Goal: Task Accomplishment & Management: Use online tool/utility

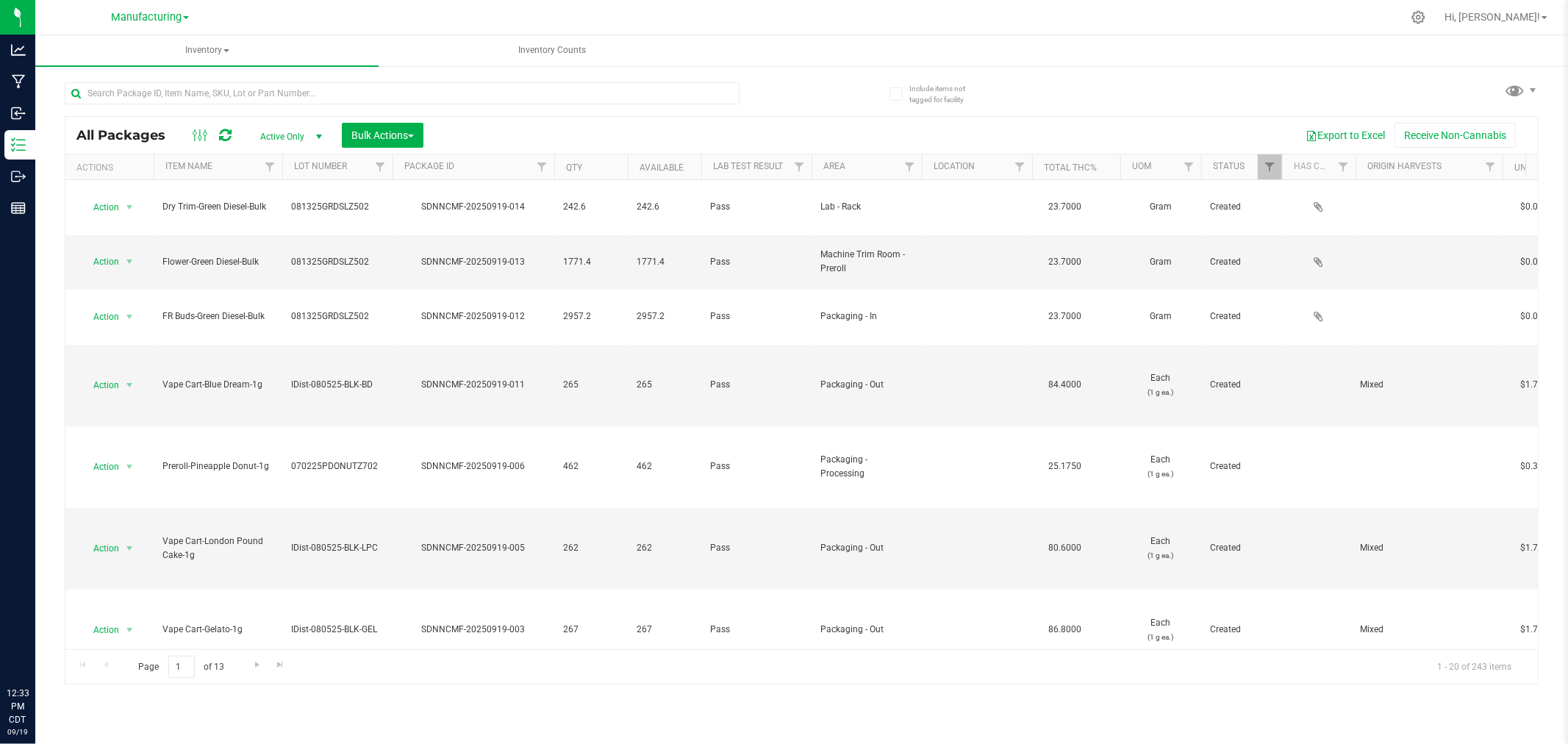
click at [891, 120] on div "All Packages Active Only Active Only Lab Samples Locked All Bulk Actions Add to…" at bounding box center [801, 135] width 1473 height 37
click at [1522, 99] on span at bounding box center [1516, 90] width 21 height 21
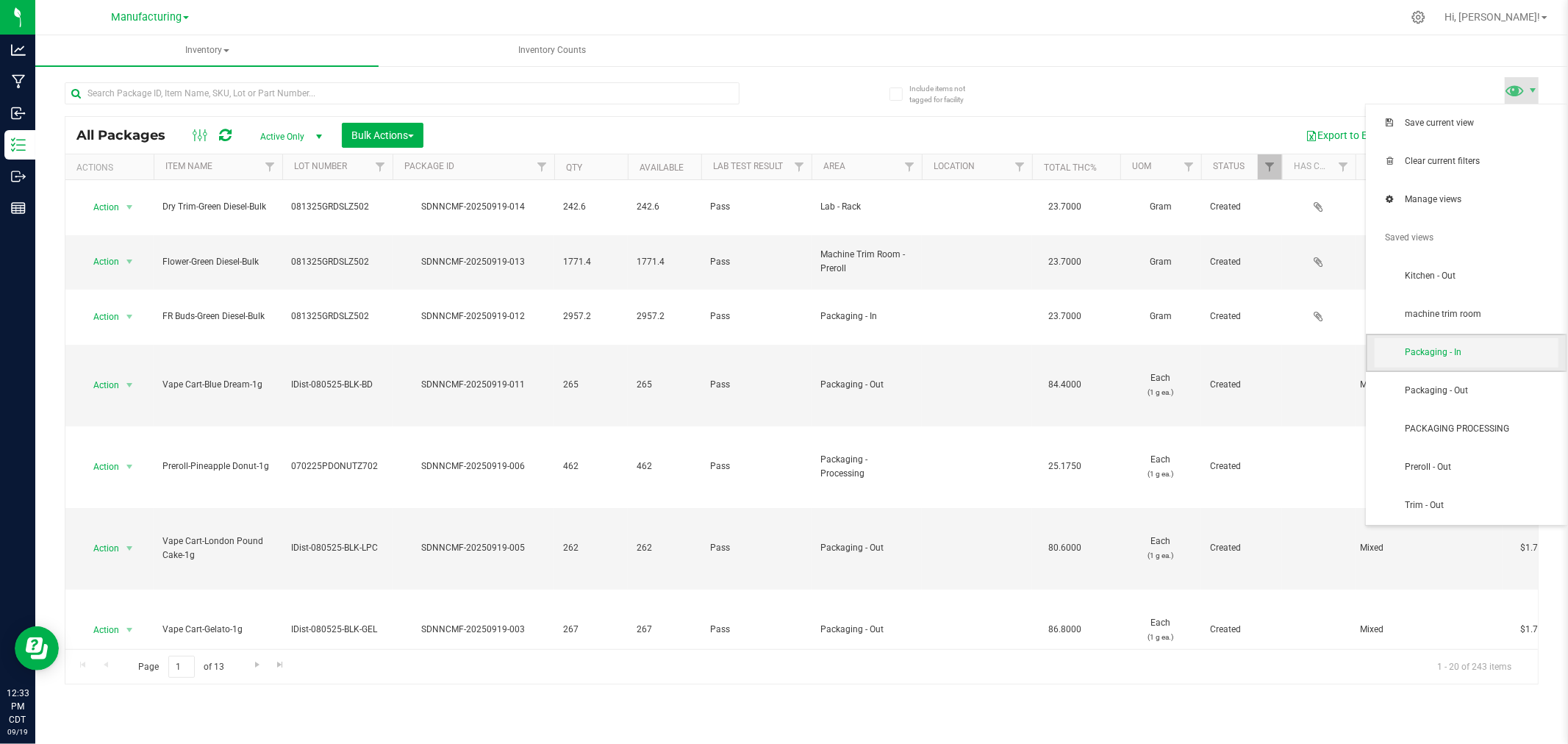
click at [1457, 366] on span "Packaging - In" at bounding box center [1466, 353] width 184 height 29
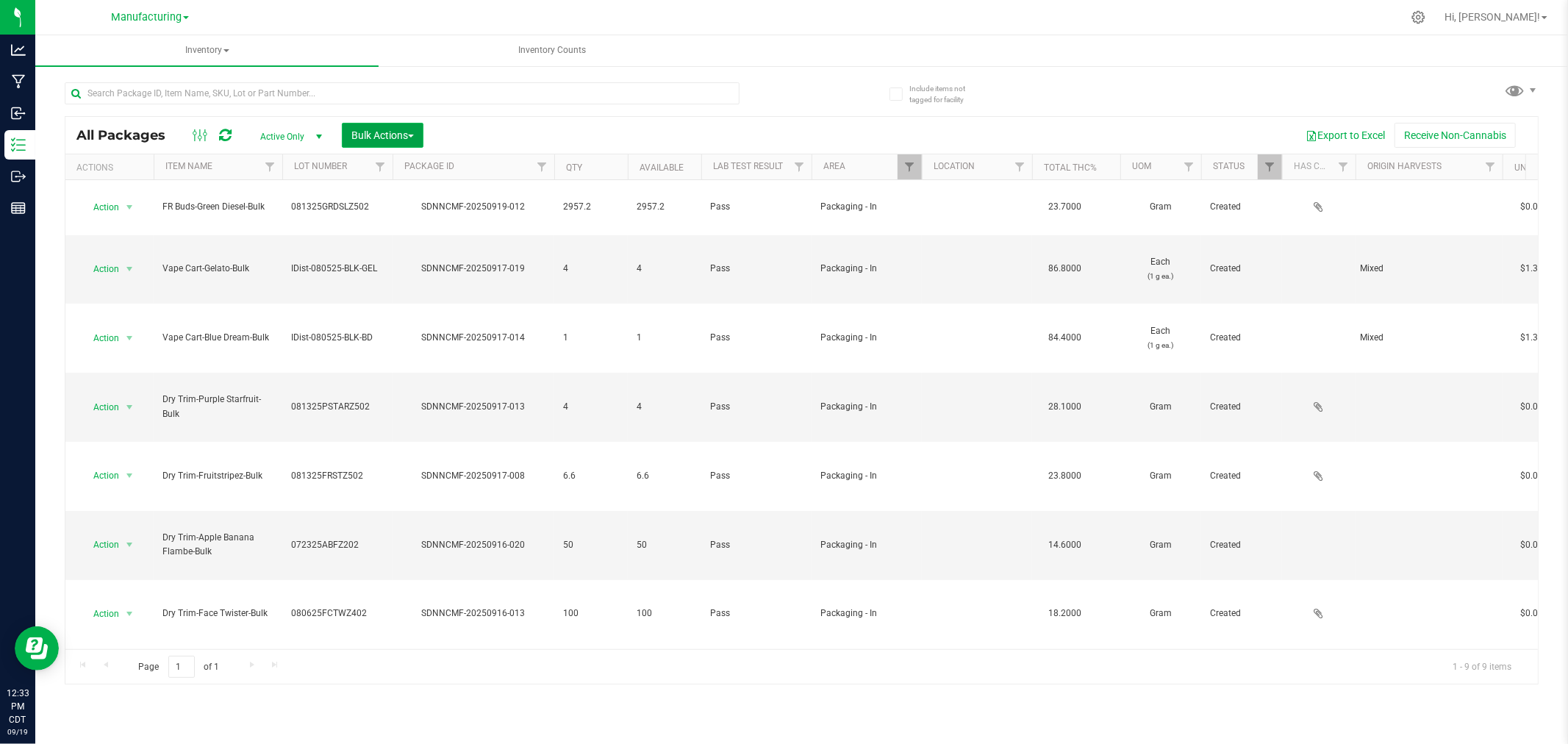
click at [369, 127] on button "Bulk Actions" at bounding box center [383, 135] width 81 height 25
click at [375, 159] on div "Add to manufacturing run" at bounding box center [416, 171] width 131 height 24
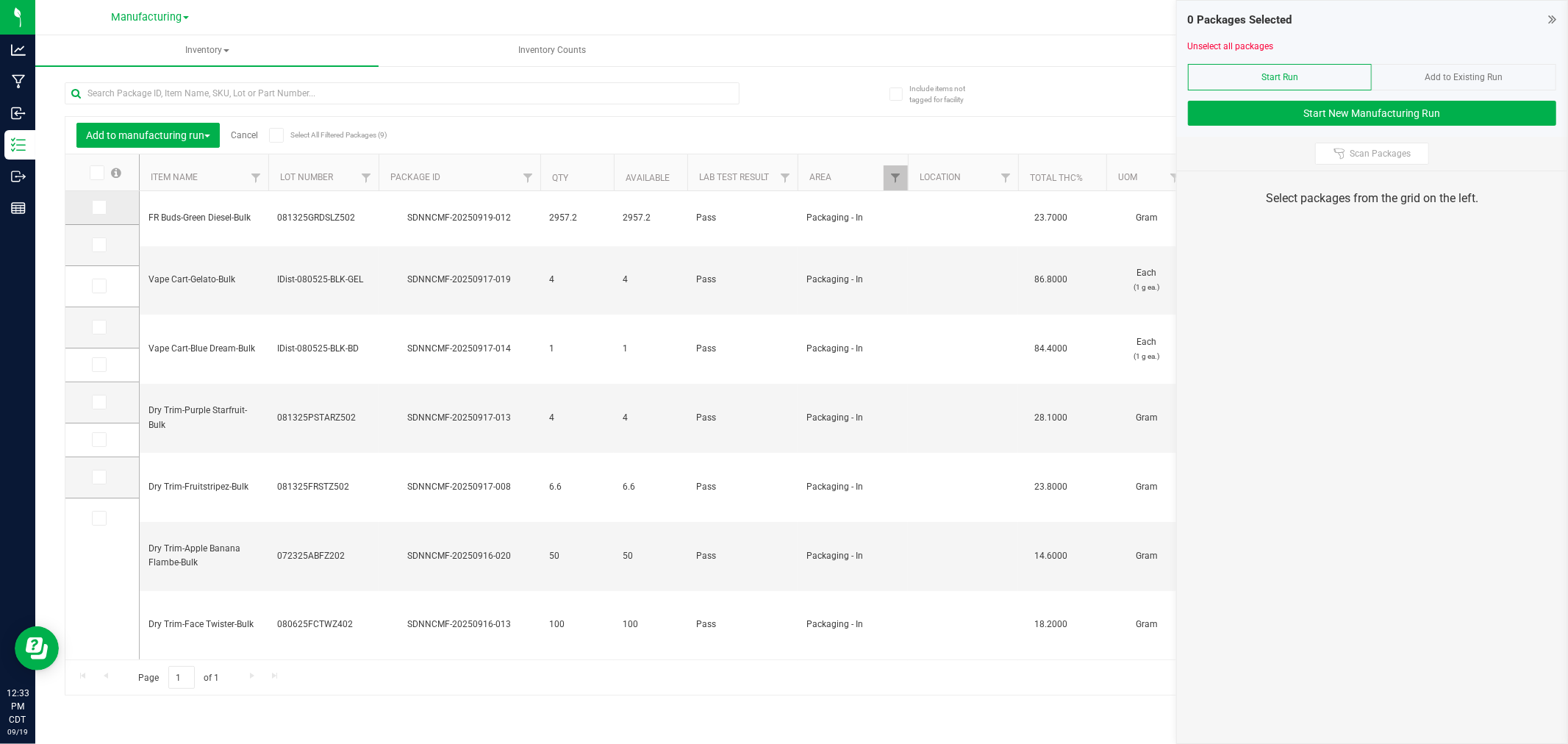
click at [105, 201] on span at bounding box center [99, 207] width 15 height 15
click at [0, 0] on input "checkbox" at bounding box center [0, 0] width 0 height 0
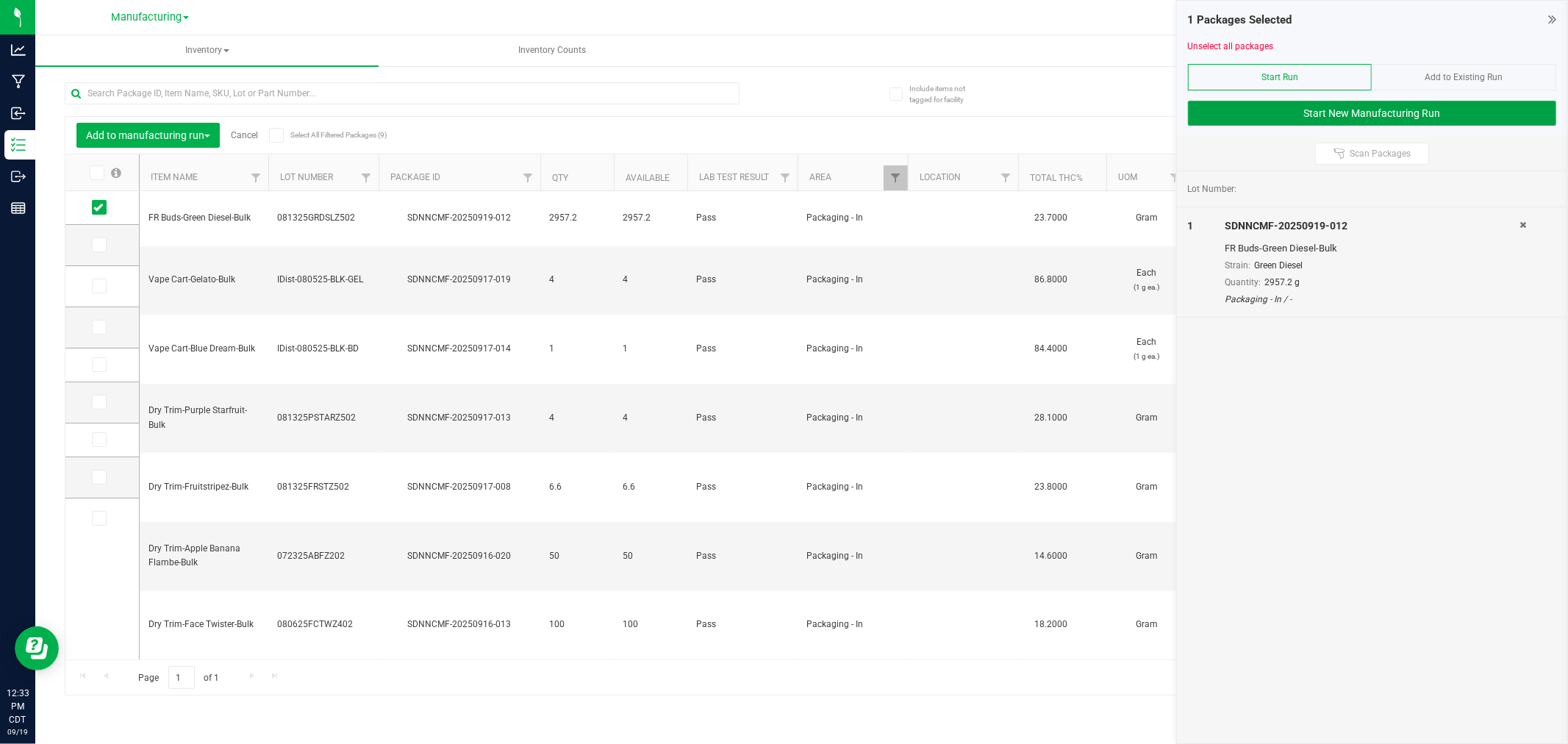
click at [1464, 115] on button "Start New Manufacturing Run" at bounding box center [1372, 113] width 368 height 25
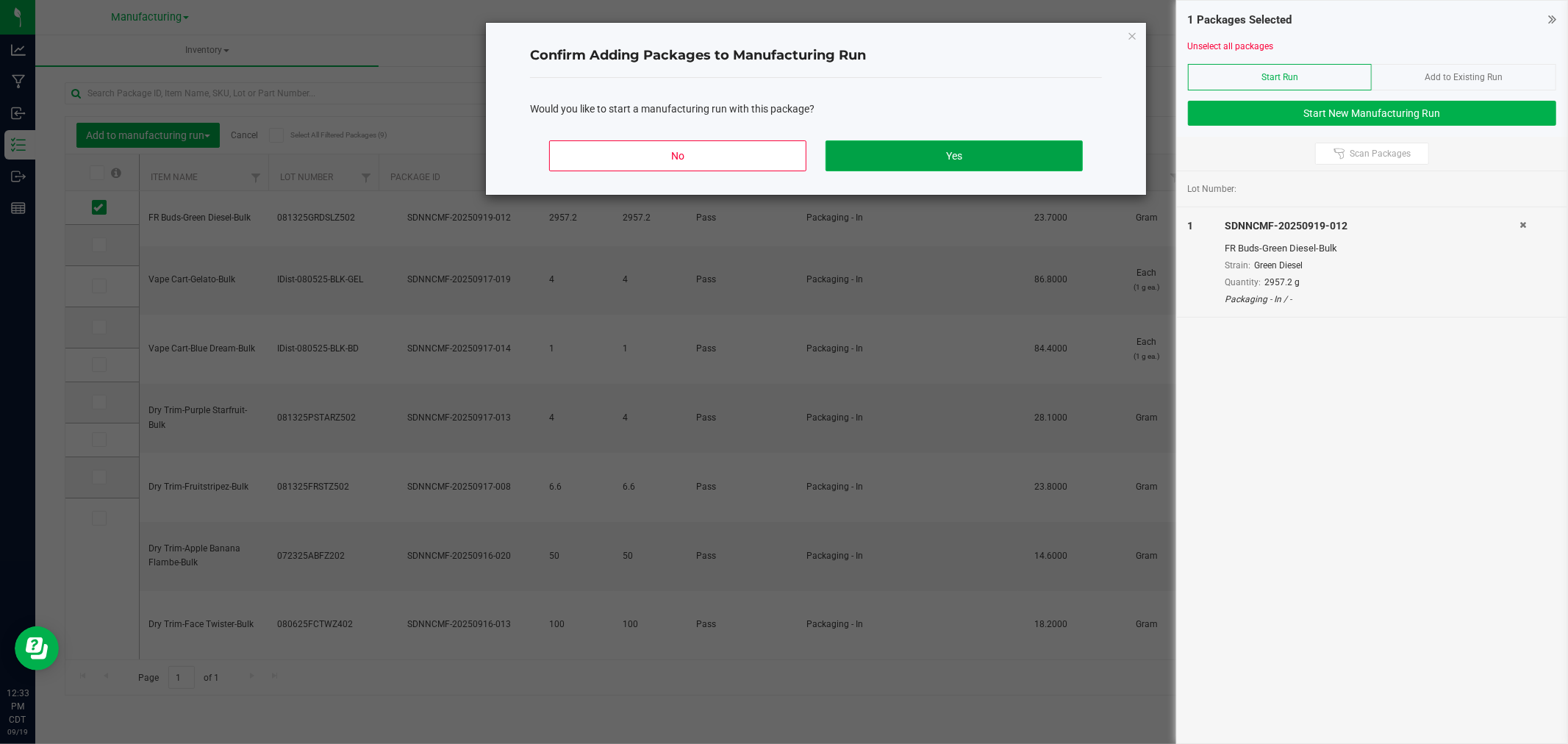
click at [848, 151] on button "Yes" at bounding box center [954, 156] width 257 height 31
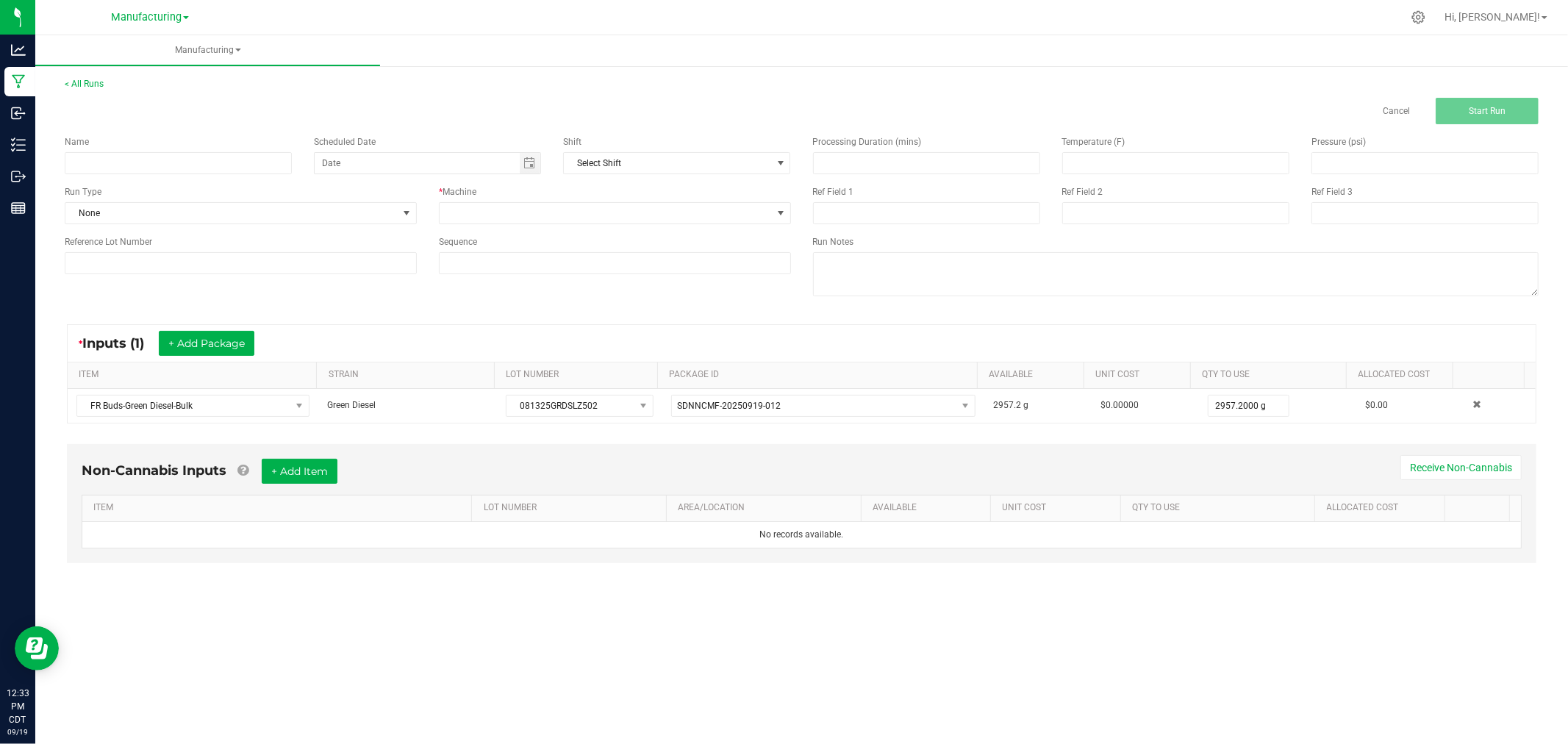
click at [231, 146] on div "Name" at bounding box center [178, 141] width 227 height 13
click at [232, 153] on input at bounding box center [178, 163] width 227 height 22
type input "[DATE]-green diesel 1/8 bags"
click at [393, 216] on span "None" at bounding box center [231, 213] width 332 height 20
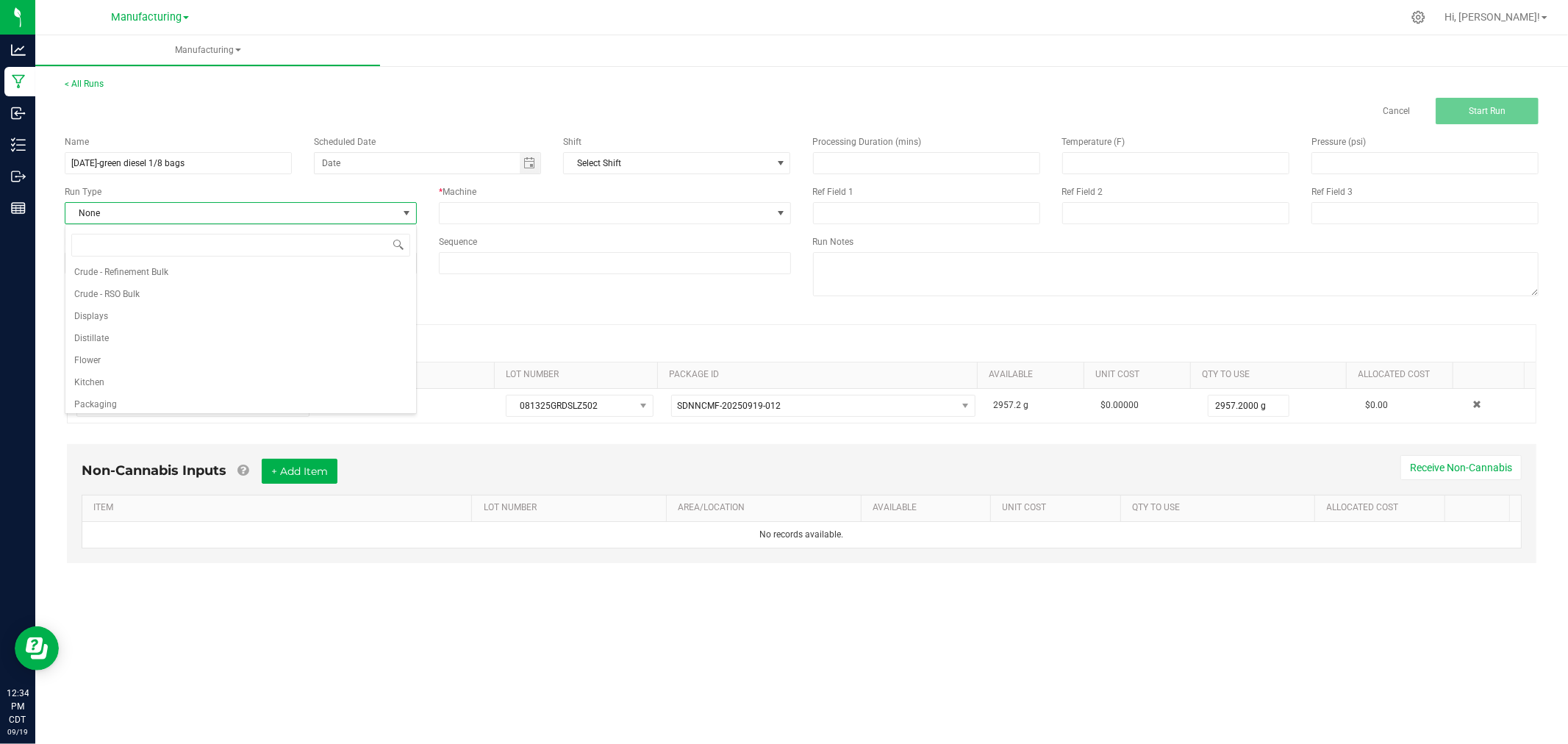
scroll to position [73, 0]
click at [208, 376] on li "Packaging" at bounding box center [240, 377] width 351 height 22
drag, startPoint x: 660, startPoint y: 244, endPoint x: 660, endPoint y: 232, distance: 12.0
click at [660, 243] on div "Sequence" at bounding box center [615, 241] width 352 height 13
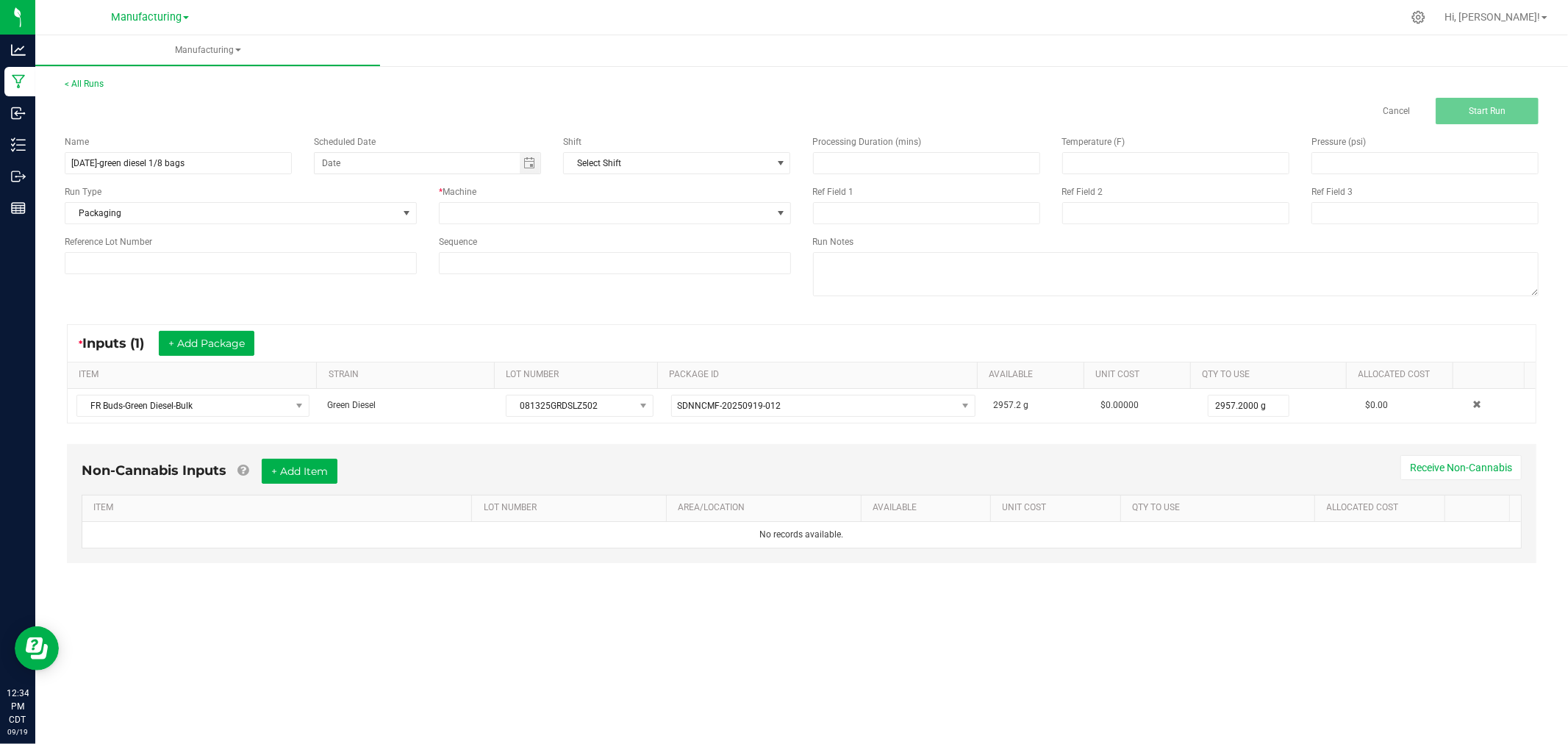
click at [663, 224] on div "Name [DATE]-green diesel 1/8 bags Scheduled Date Shift Select Shift Run Type Pa…" at bounding box center [428, 205] width 748 height 161
click at [663, 222] on span at bounding box center [606, 213] width 332 height 20
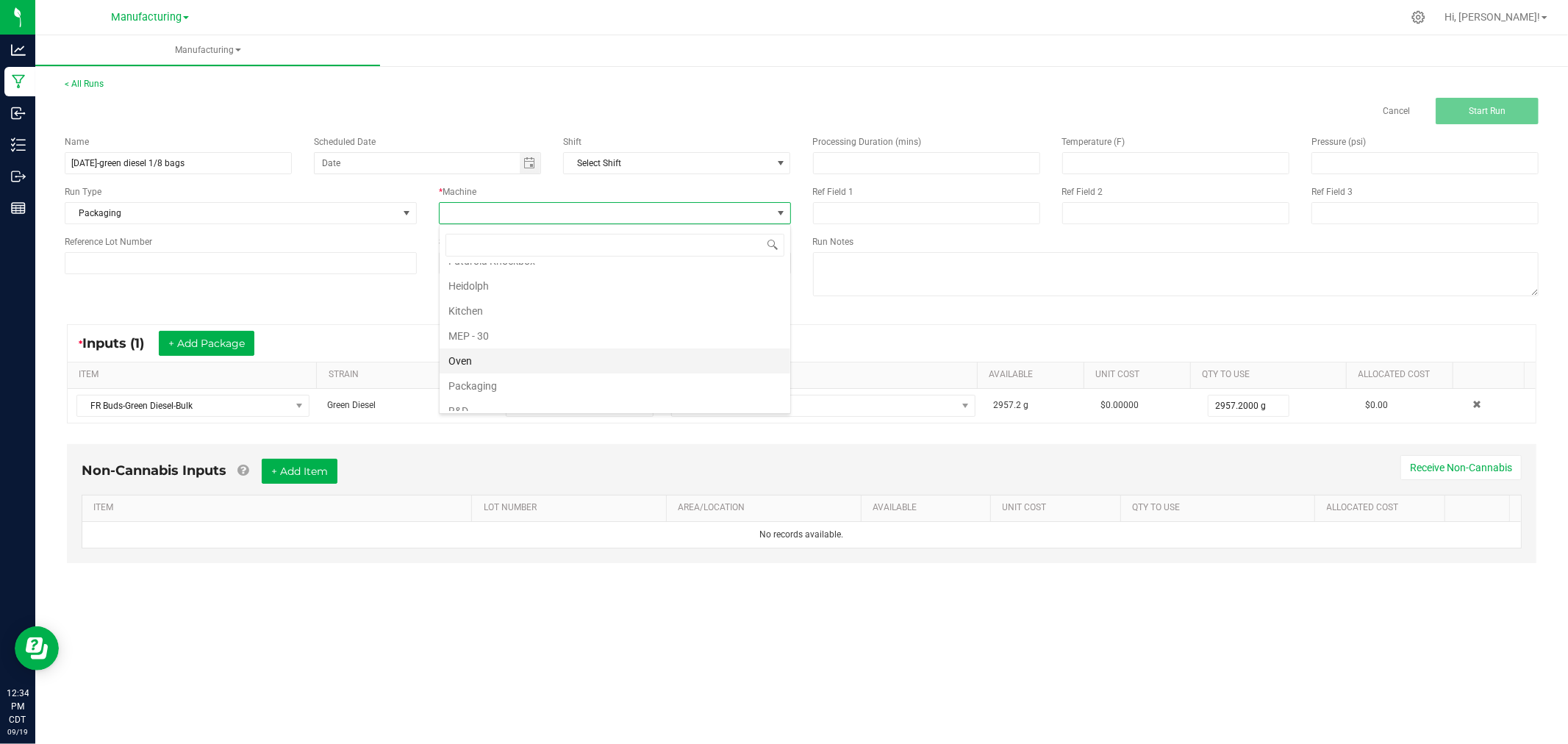
scroll to position [81, 0]
click at [511, 345] on li "Packaging" at bounding box center [615, 345] width 351 height 25
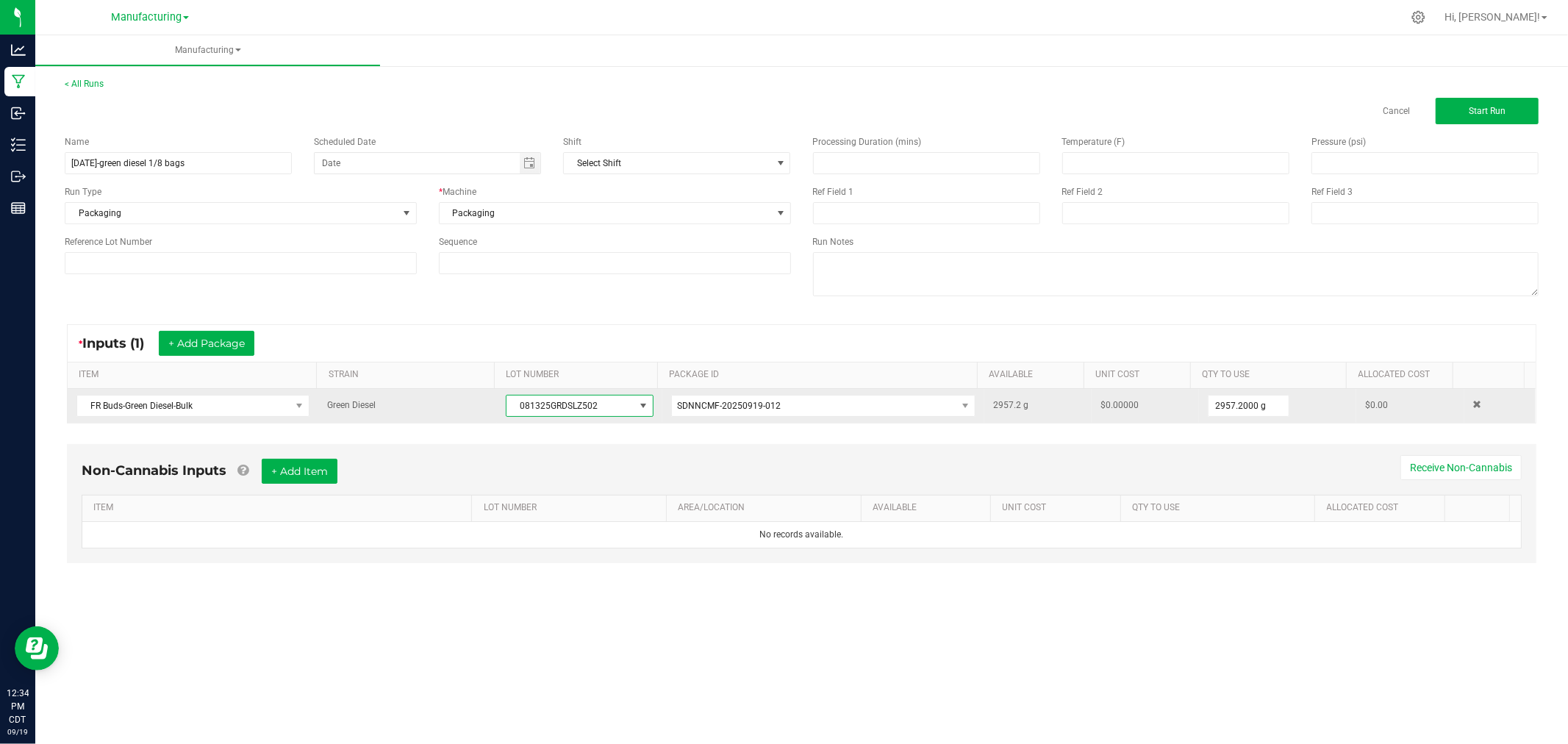
click at [568, 398] on span "081325GRDSLZ502" at bounding box center [570, 406] width 127 height 20
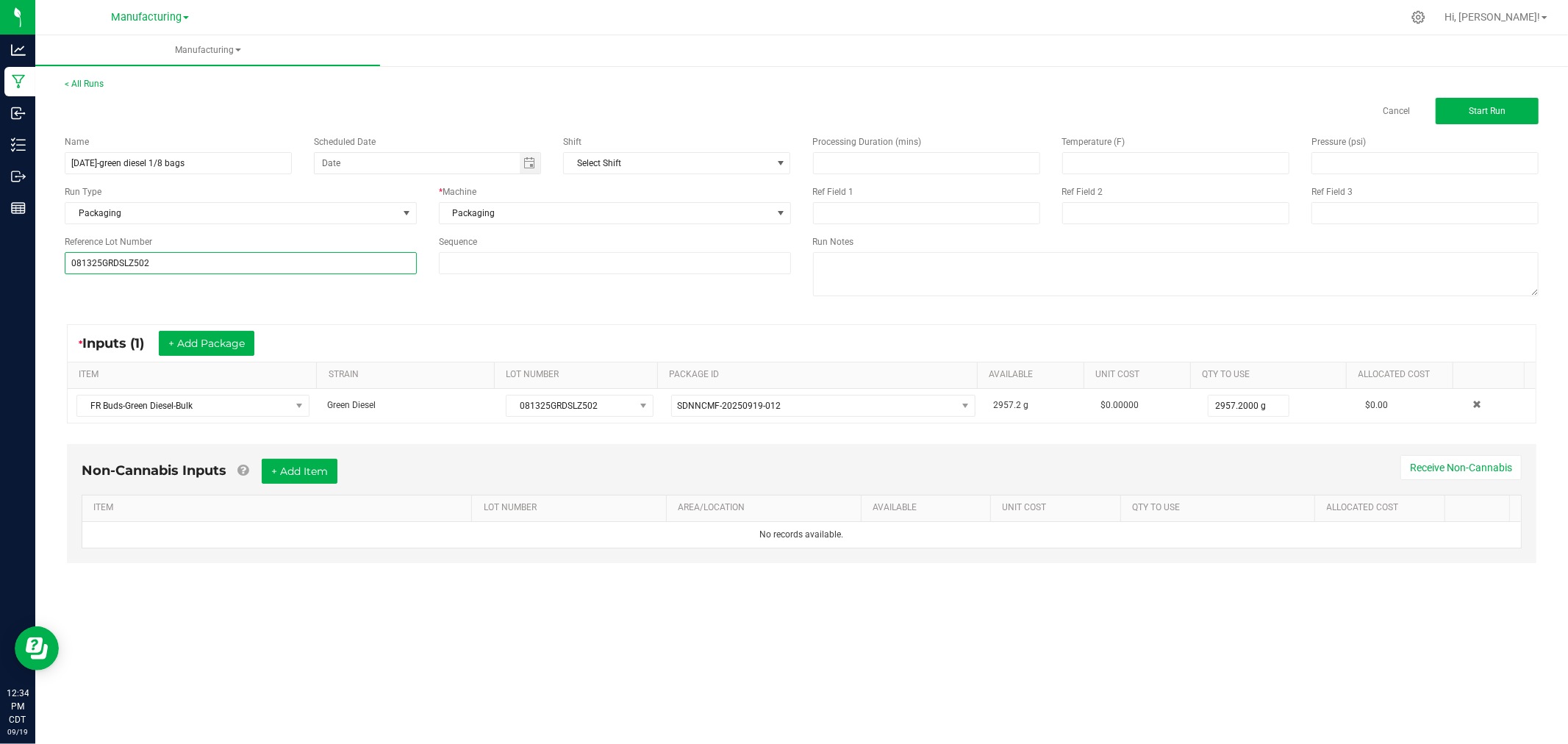
type input "081325GRDSLZ502"
click at [370, 327] on div "* Inputs (1) + Add Package" at bounding box center [802, 344] width 1468 height 37
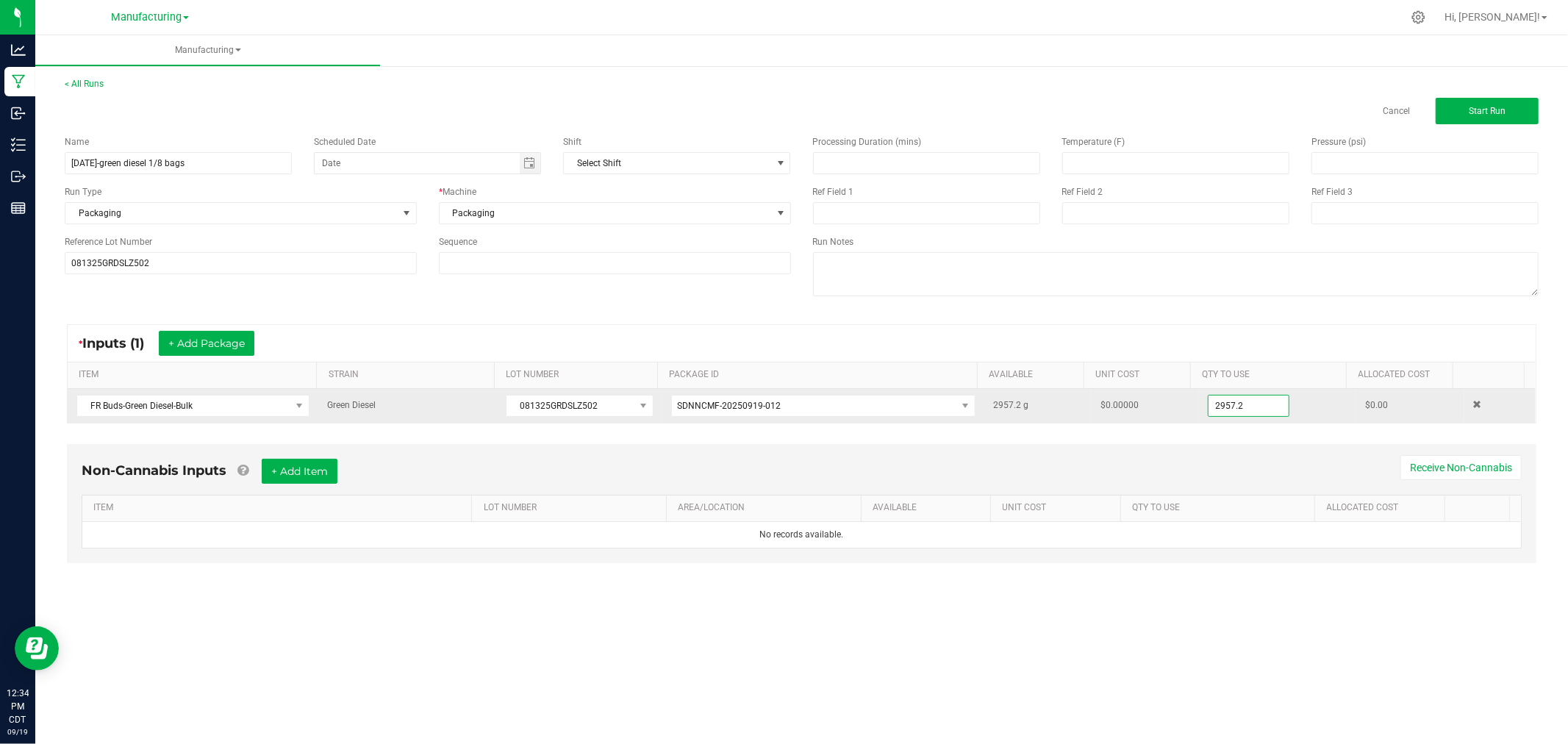
click at [1258, 407] on input "2957.2" at bounding box center [1248, 406] width 80 height 20
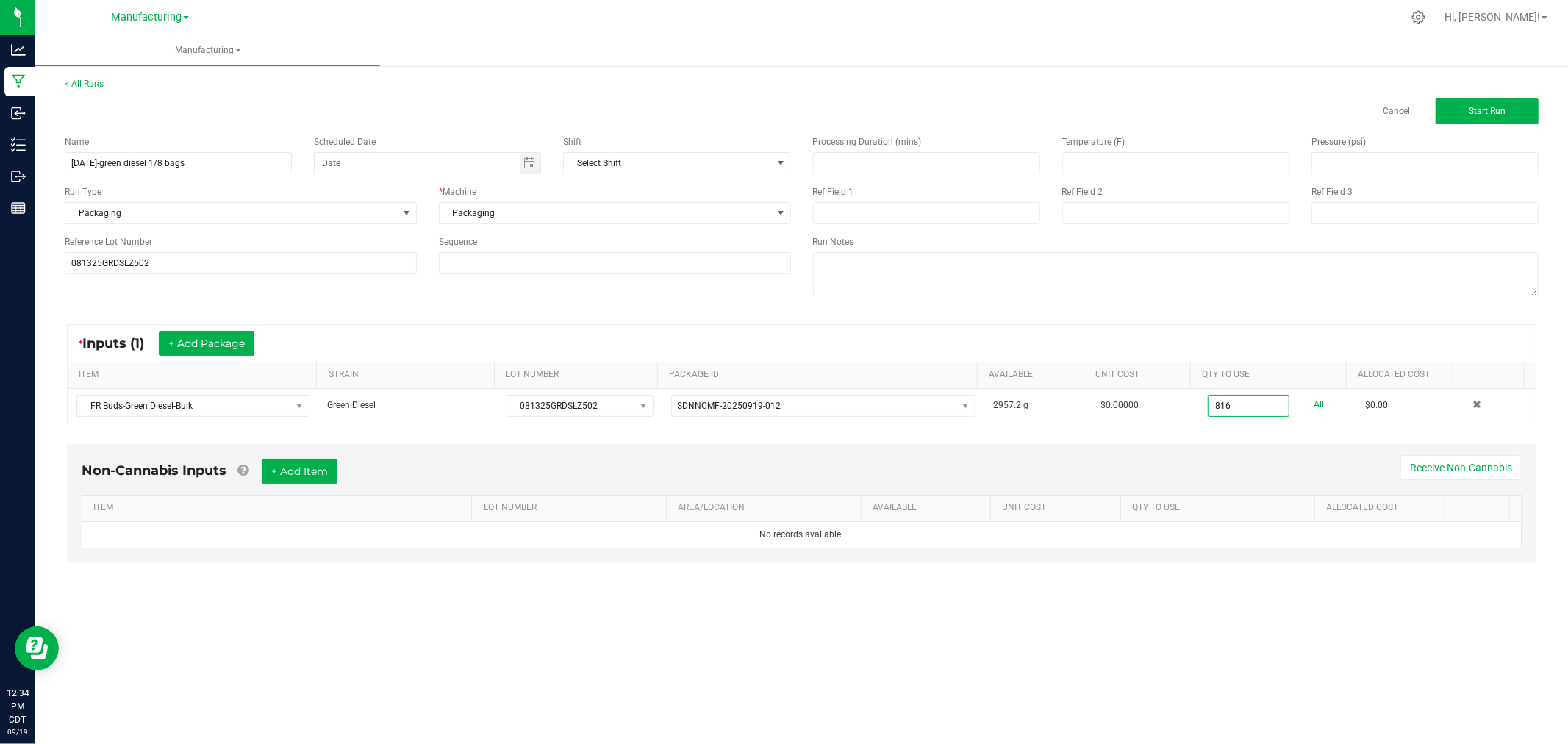
type input "816.0000 g"
click at [1347, 472] on div "Non-Cannabis Inputs + Add Item Receive Non-Cannabis" at bounding box center [801, 476] width 1440 height 36
click at [1239, 334] on div "* Inputs (1) + Add Package" at bounding box center [802, 344] width 1468 height 37
click at [1449, 114] on button "Start Run" at bounding box center [1487, 111] width 103 height 27
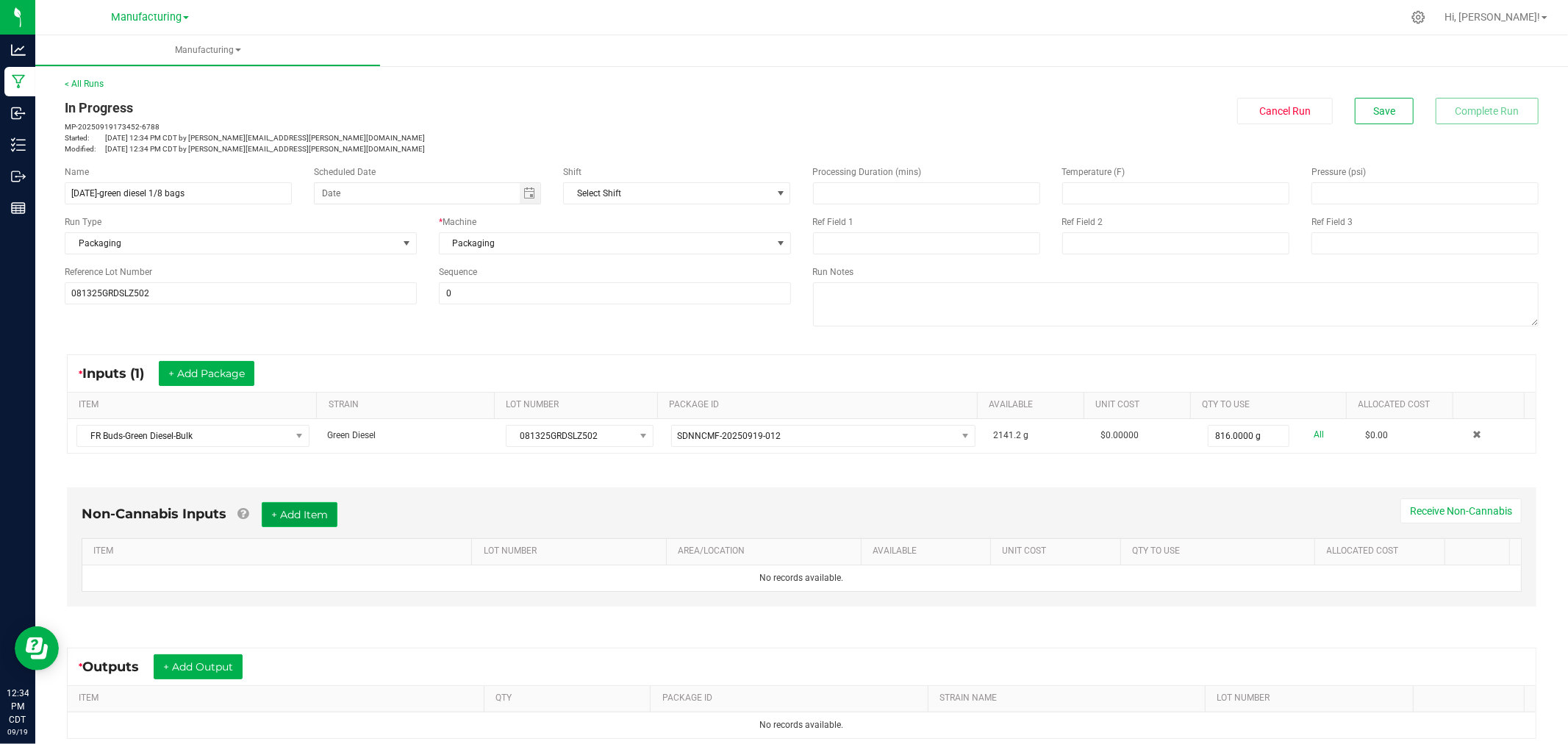
click at [319, 510] on button "+ Add Item" at bounding box center [299, 514] width 76 height 25
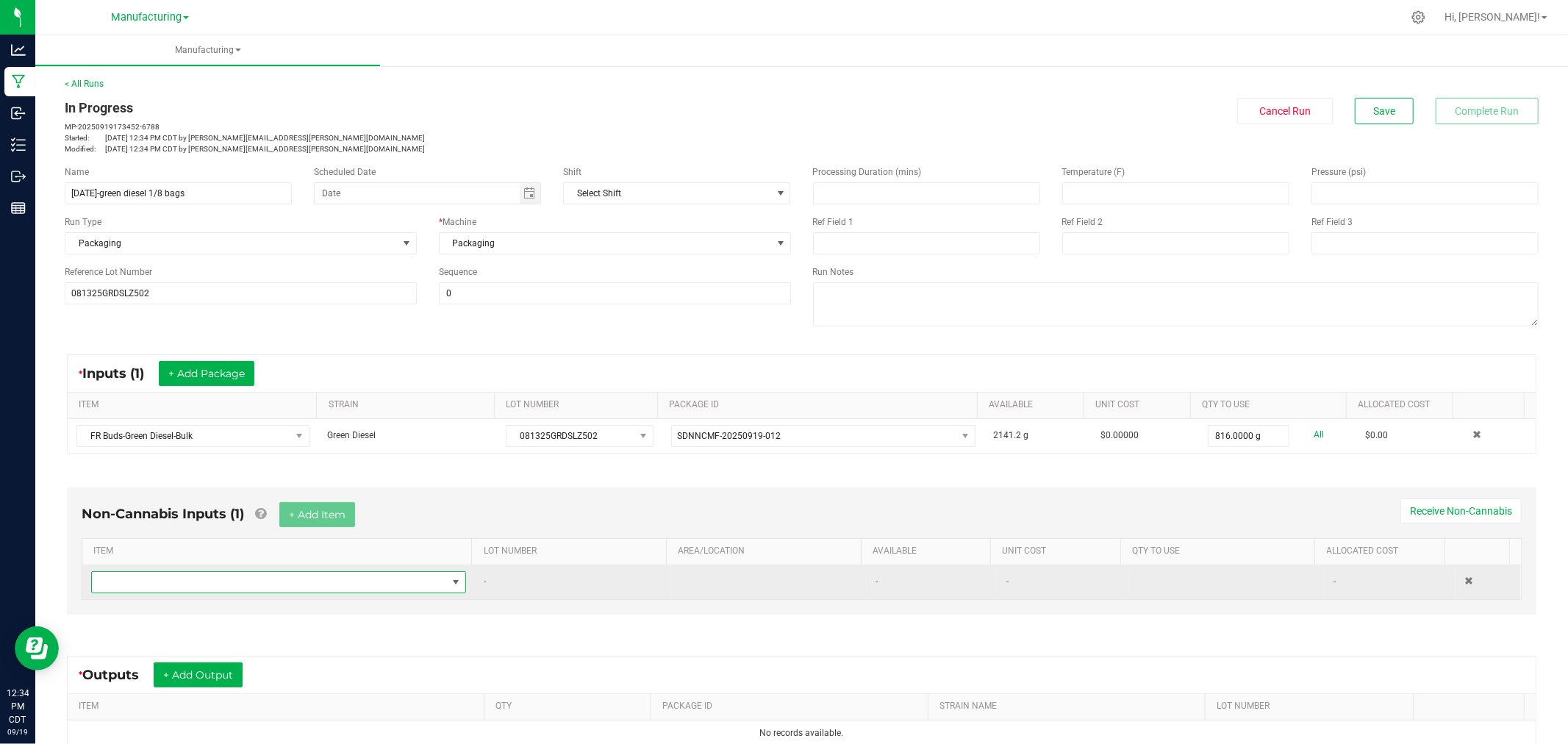
click at [322, 583] on span "NO DATA FOUND" at bounding box center [269, 581] width 355 height 20
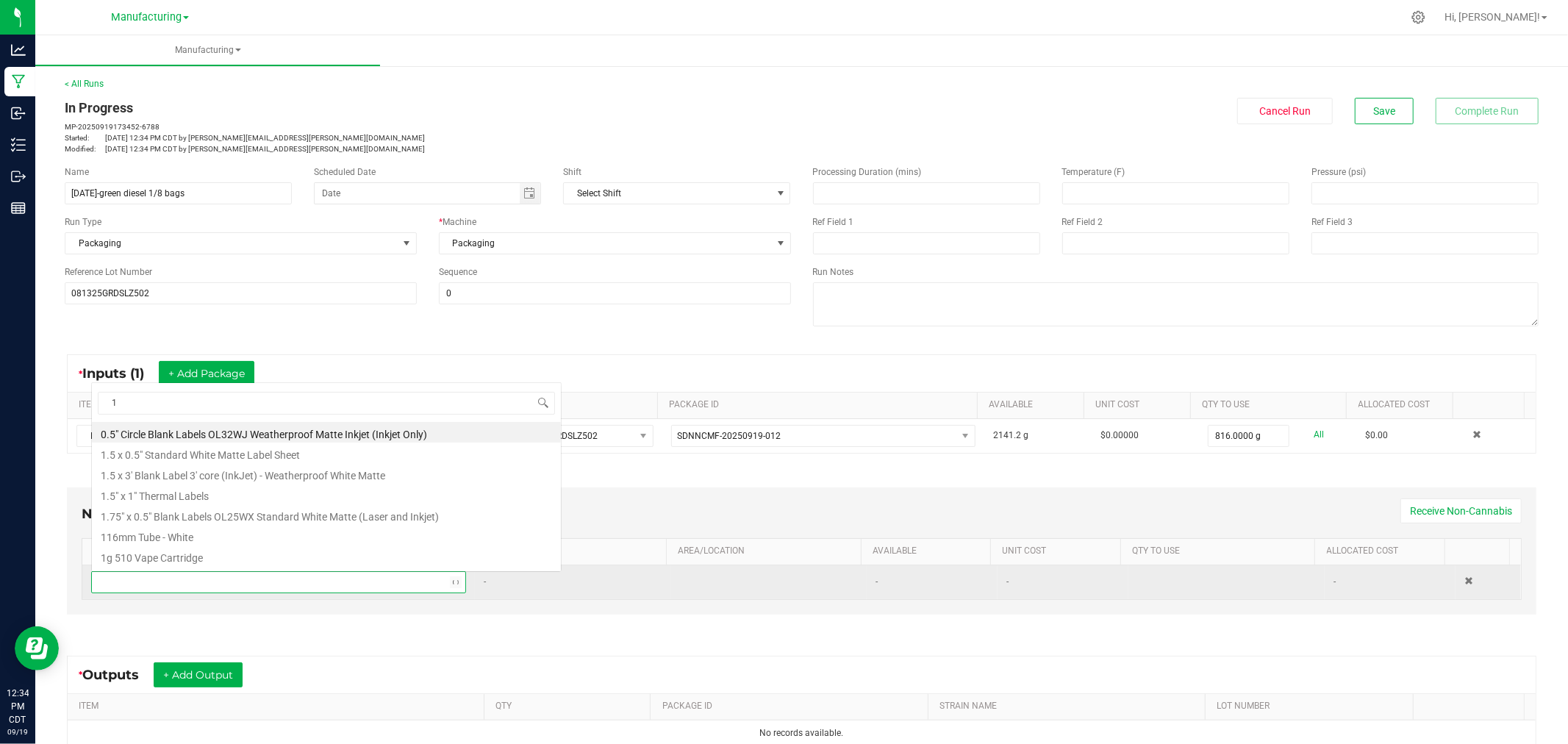
scroll to position [22, 364]
type input "1.5"
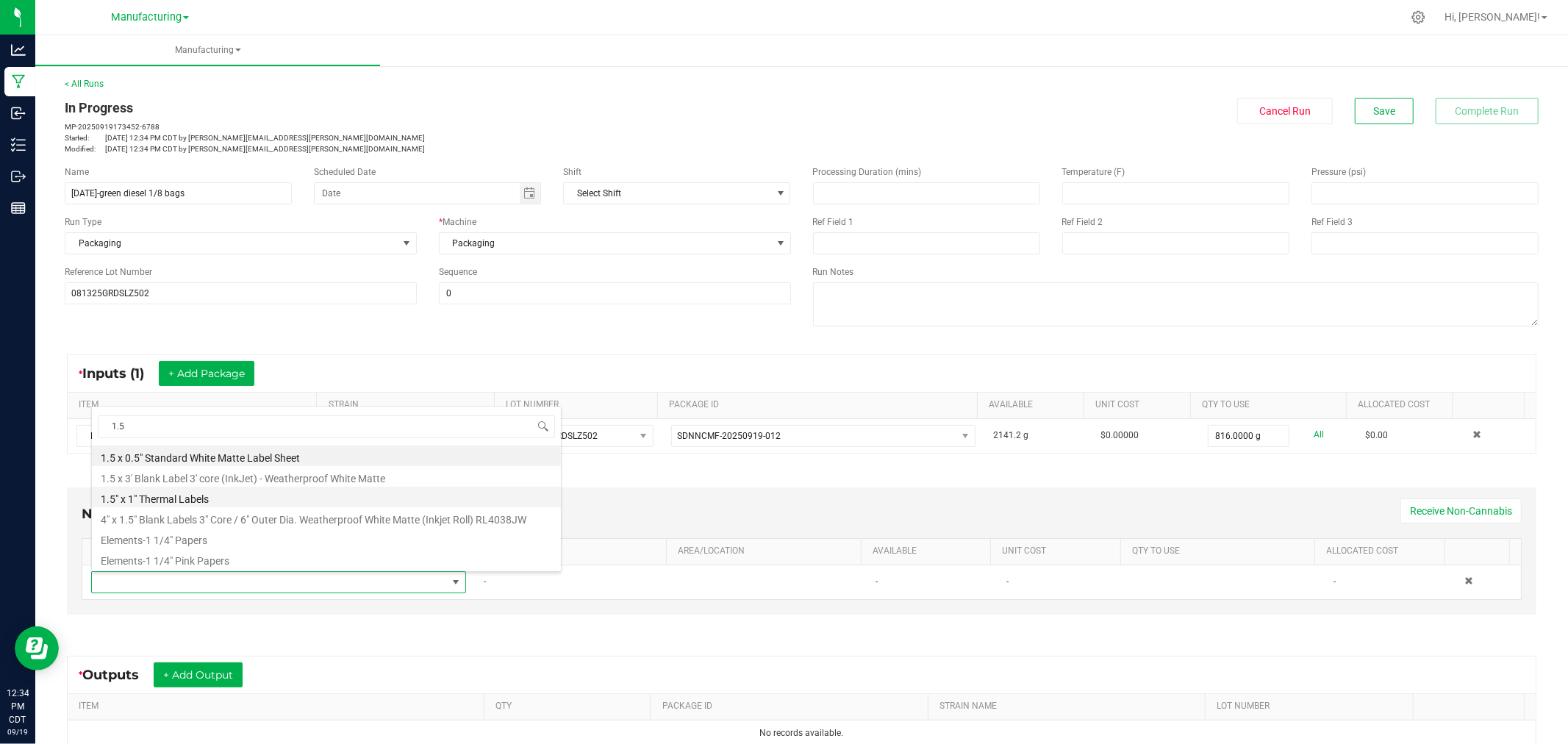
click at [256, 497] on li "1.5" x 1" Thermal Labels" at bounding box center [326, 497] width 469 height 20
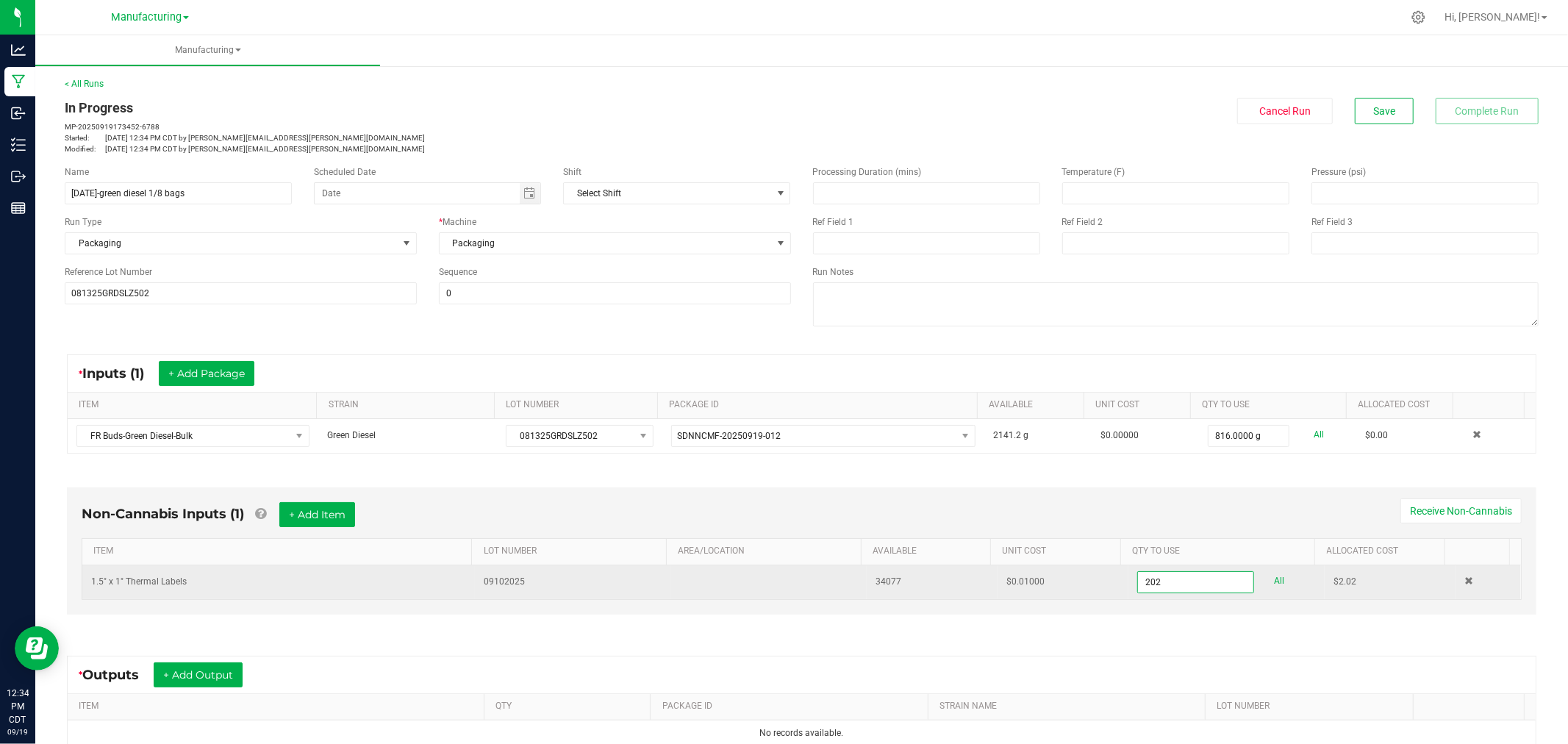
type input "202 ea"
click at [1366, 587] on td "$2.02" at bounding box center [1390, 582] width 131 height 34
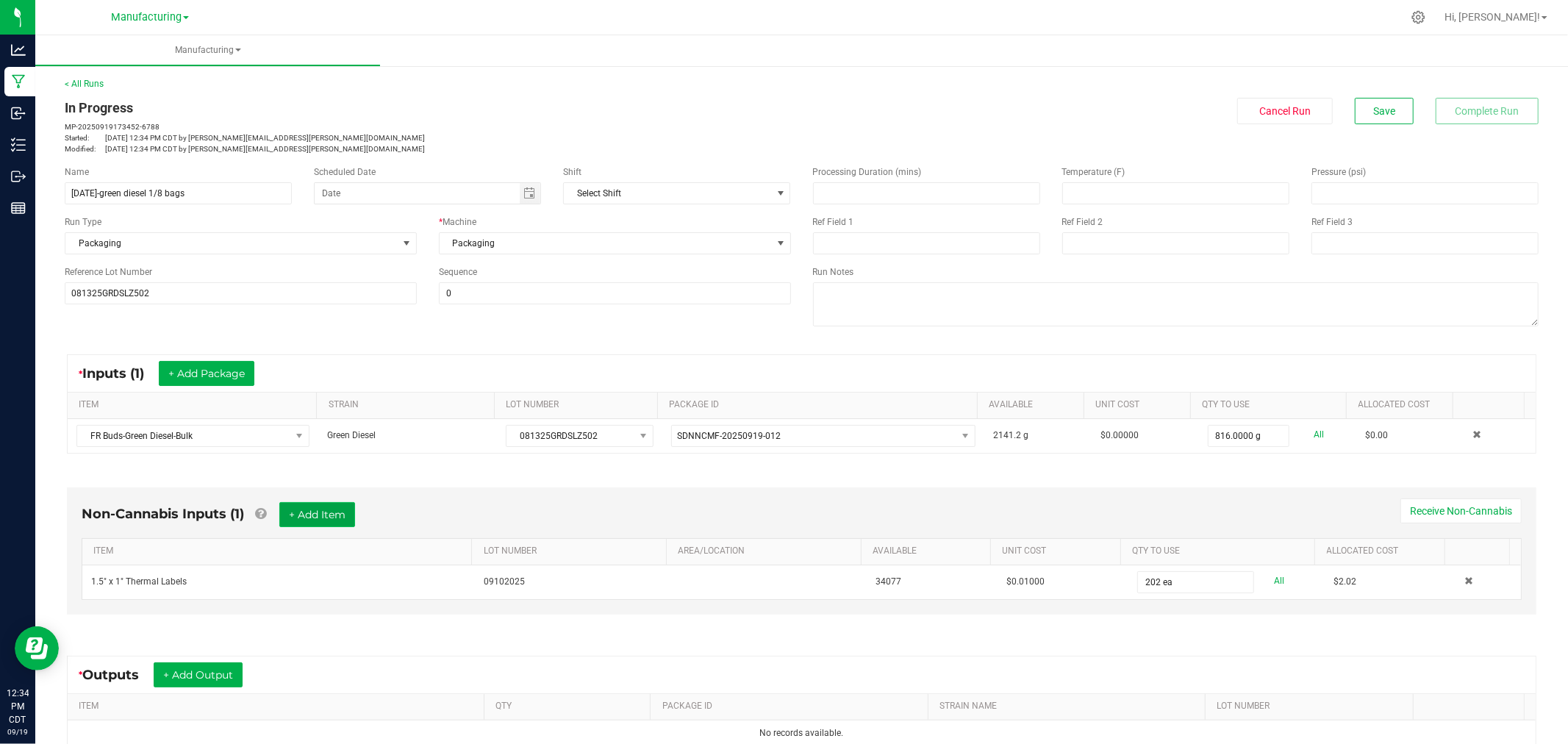
click at [327, 522] on button "+ Add Item" at bounding box center [317, 514] width 76 height 25
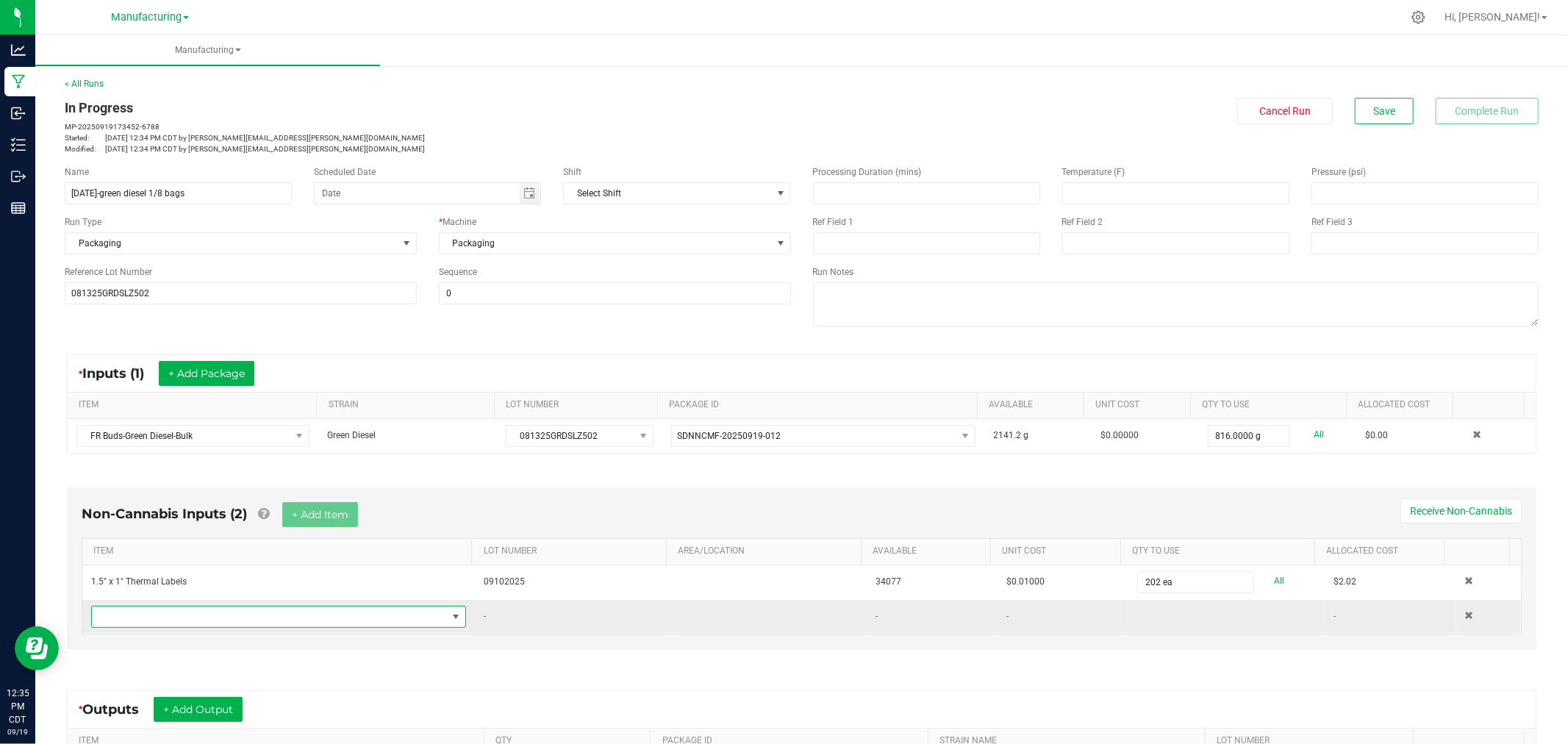
click at [235, 621] on span "NO DATA FOUND" at bounding box center [269, 617] width 355 height 20
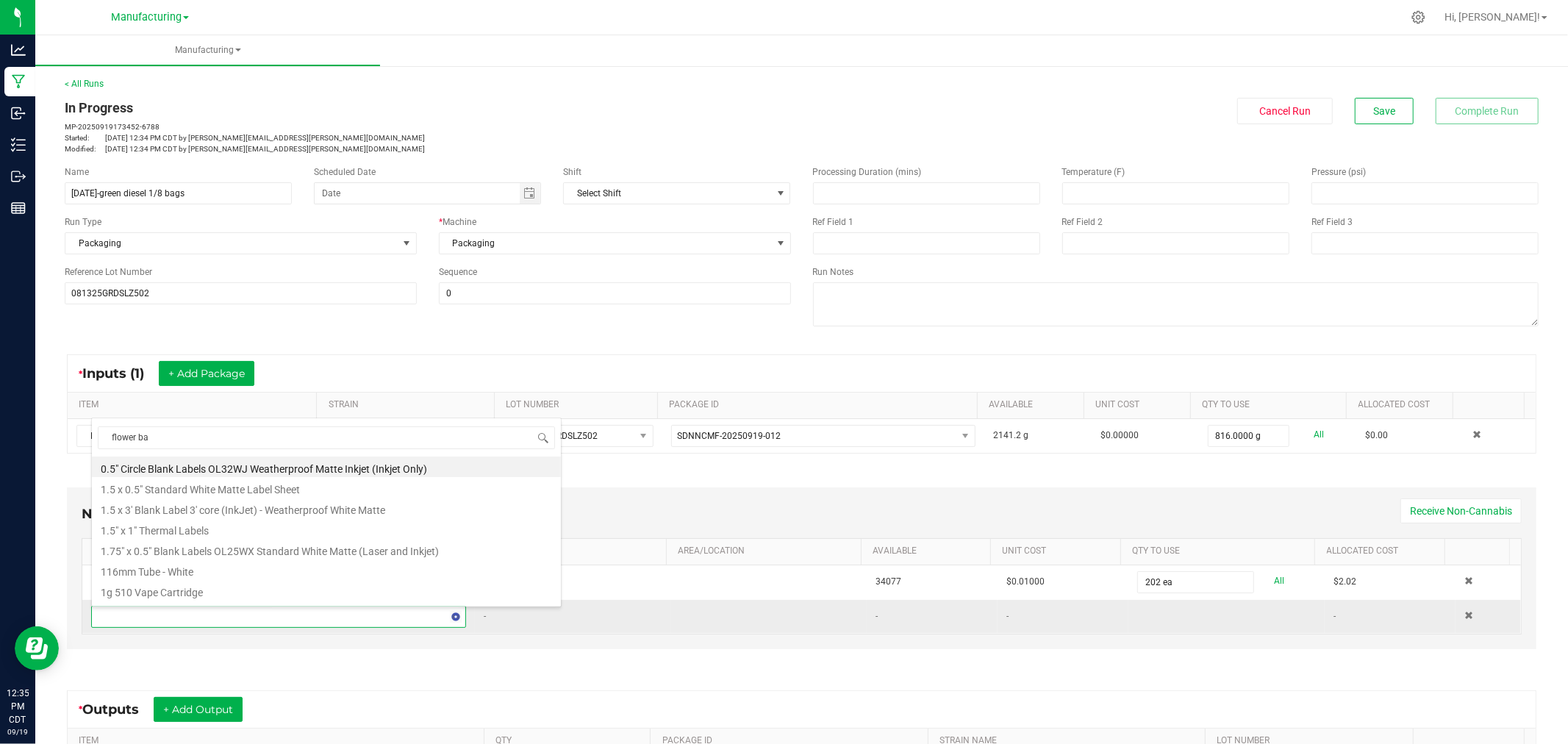
type input "flower bag"
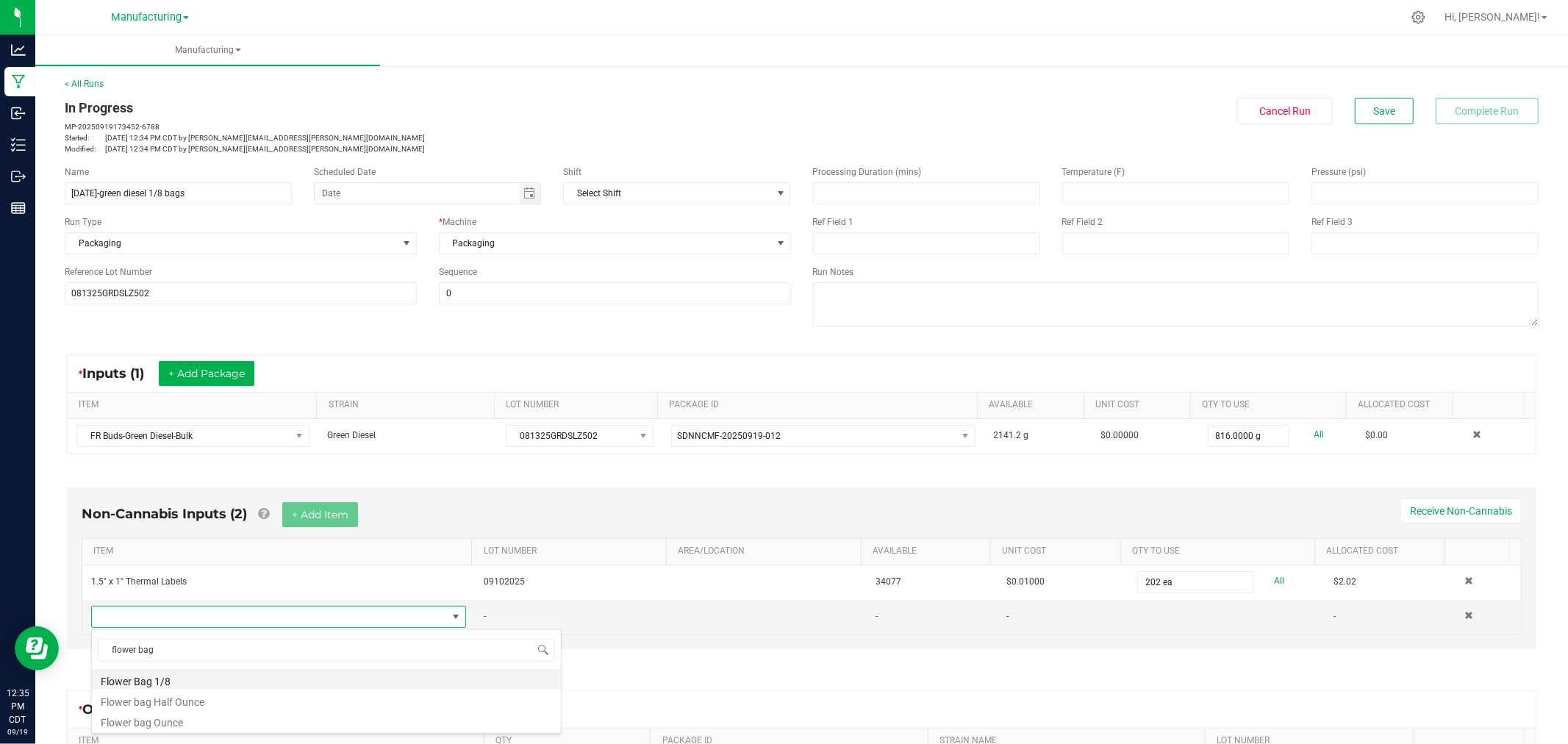
click at [214, 687] on li "Flower Bag 1/8" at bounding box center [326, 679] width 469 height 20
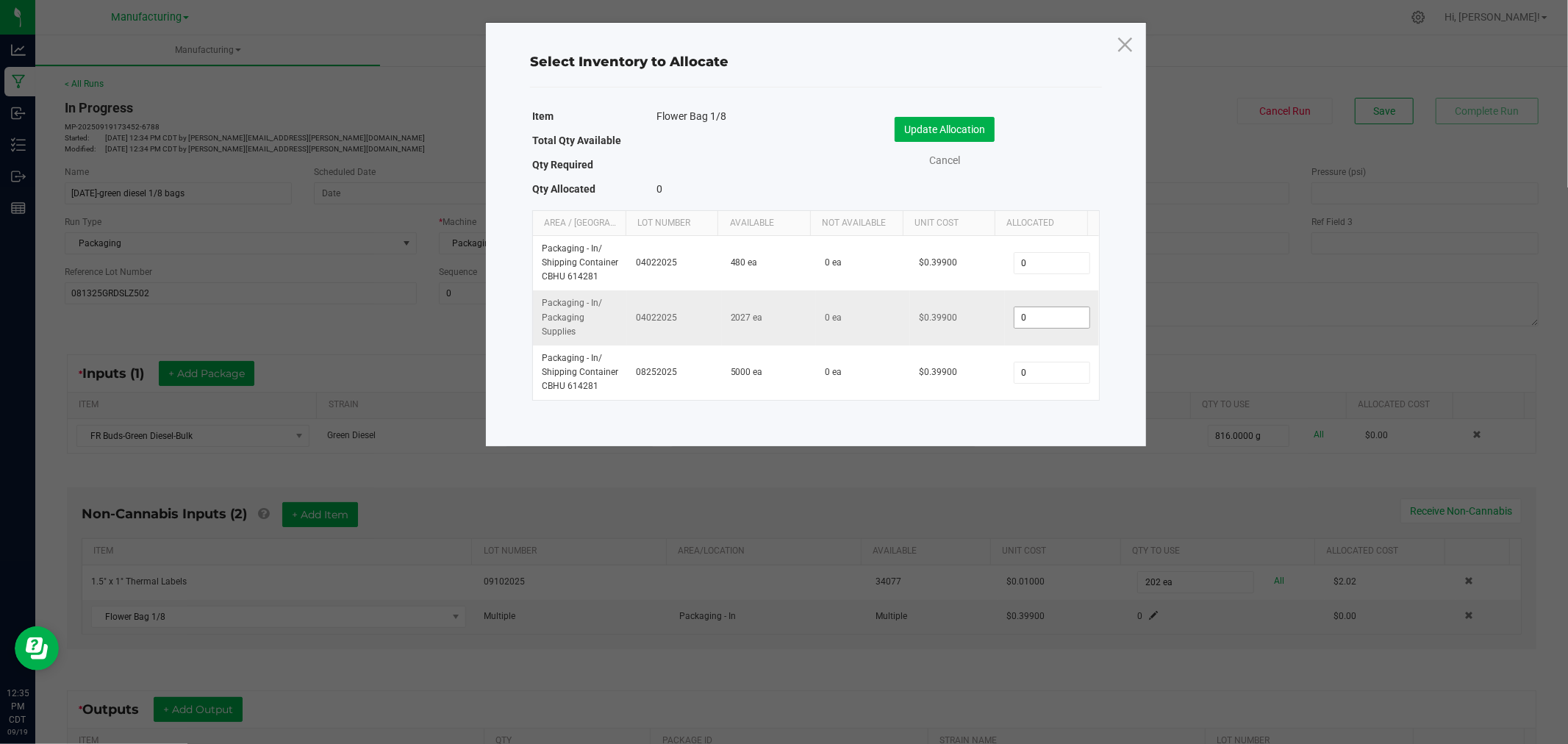
click at [1038, 323] on input "0" at bounding box center [1051, 317] width 75 height 20
type input "200"
click at [954, 128] on button "Update Allocation" at bounding box center [944, 129] width 100 height 25
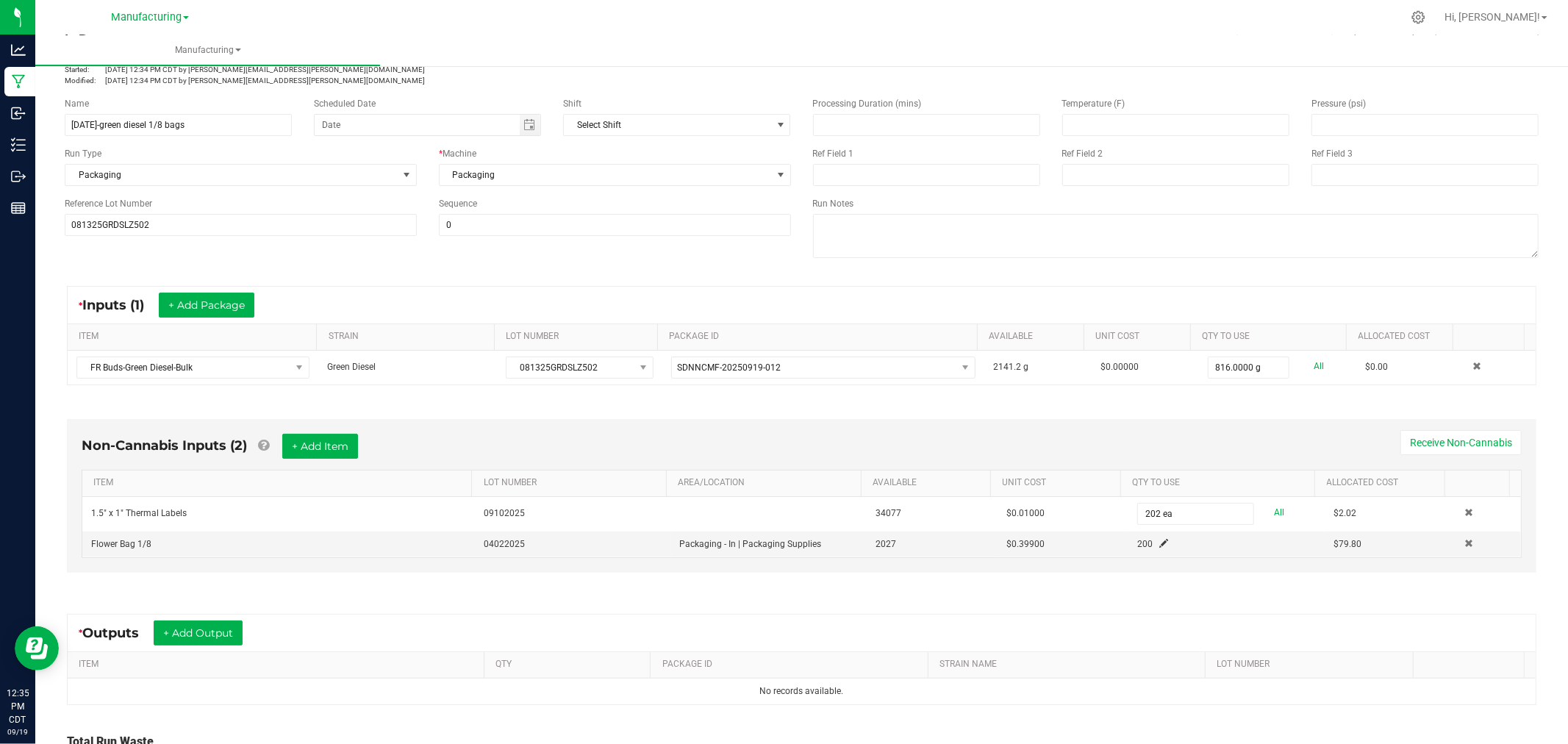
scroll to position [163, 0]
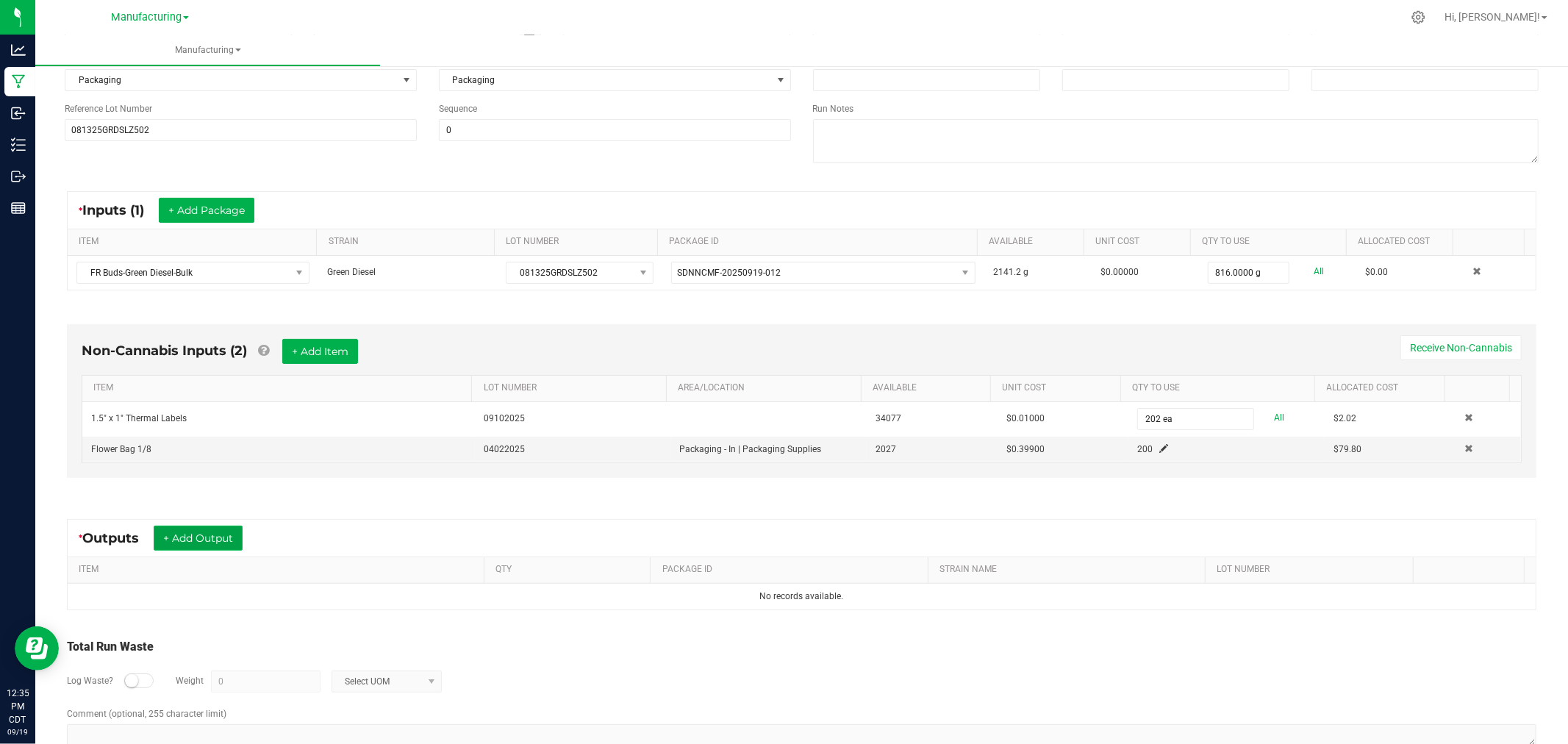
click at [191, 533] on button "+ Add Output" at bounding box center [198, 538] width 89 height 25
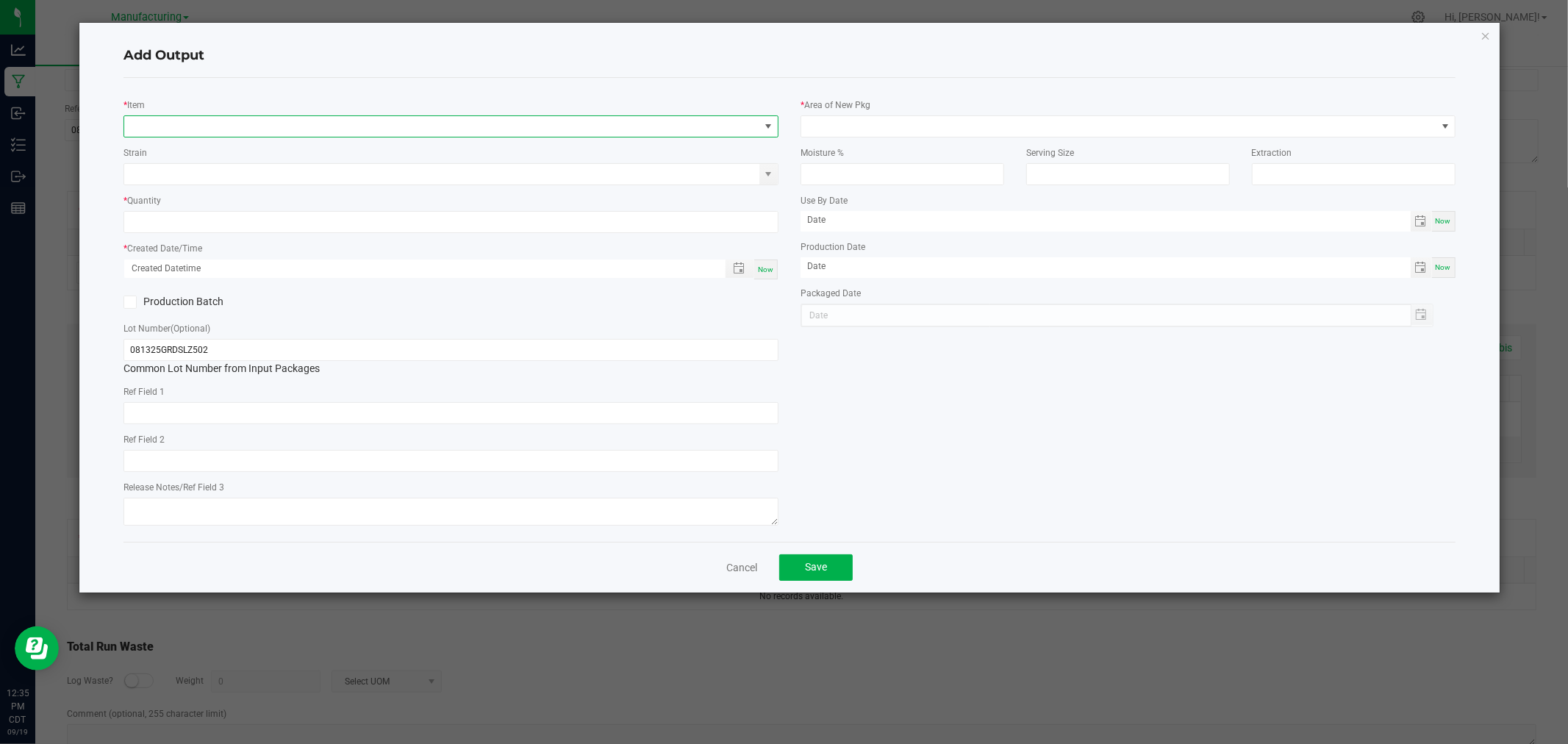
click at [261, 131] on span "NO DATA FOUND" at bounding box center [442, 125] width 635 height 20
type input "buds-green di"
click at [216, 214] on li "Buds-Green Diesel-1/8oz" at bounding box center [451, 208] width 654 height 20
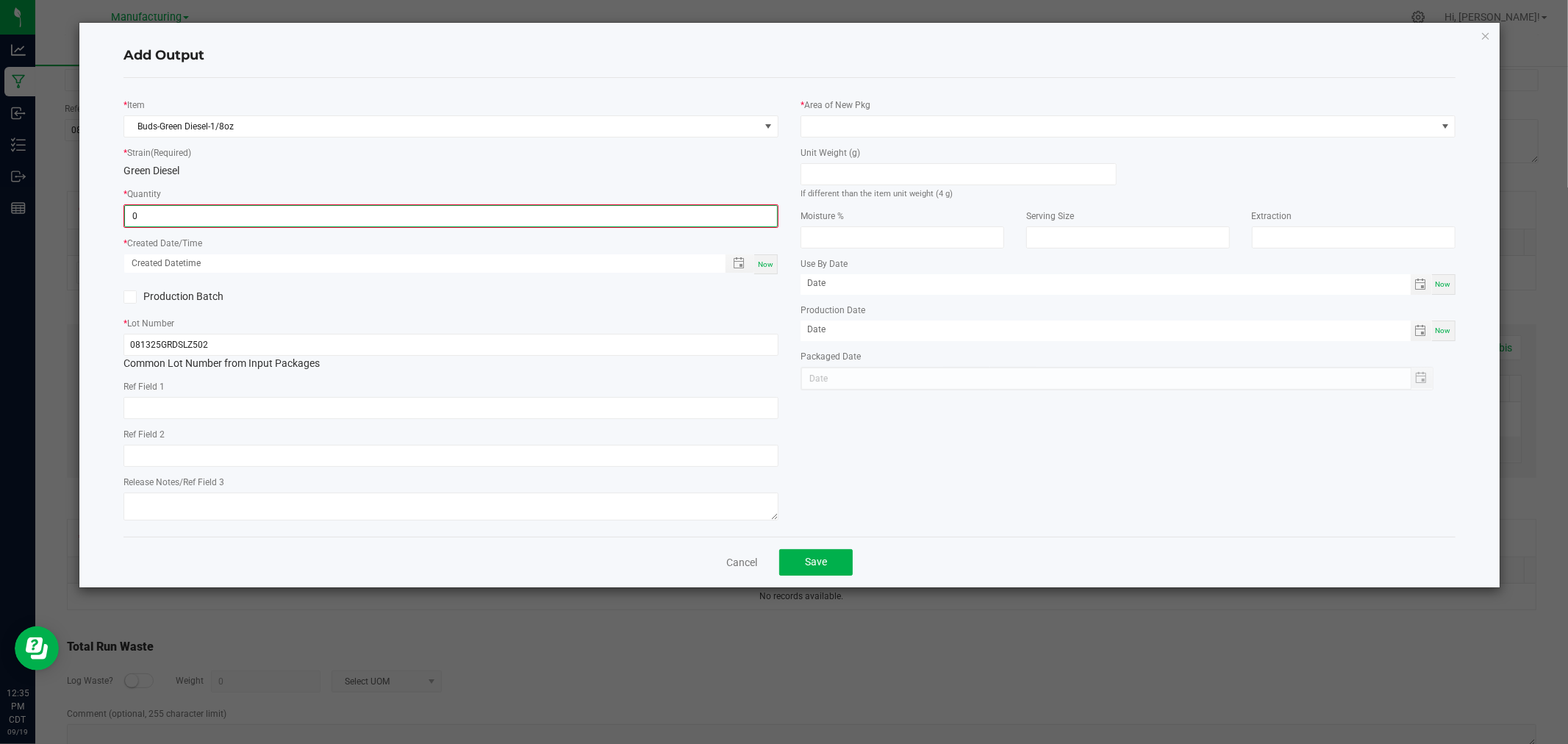
click at [223, 225] on input "0" at bounding box center [451, 216] width 652 height 20
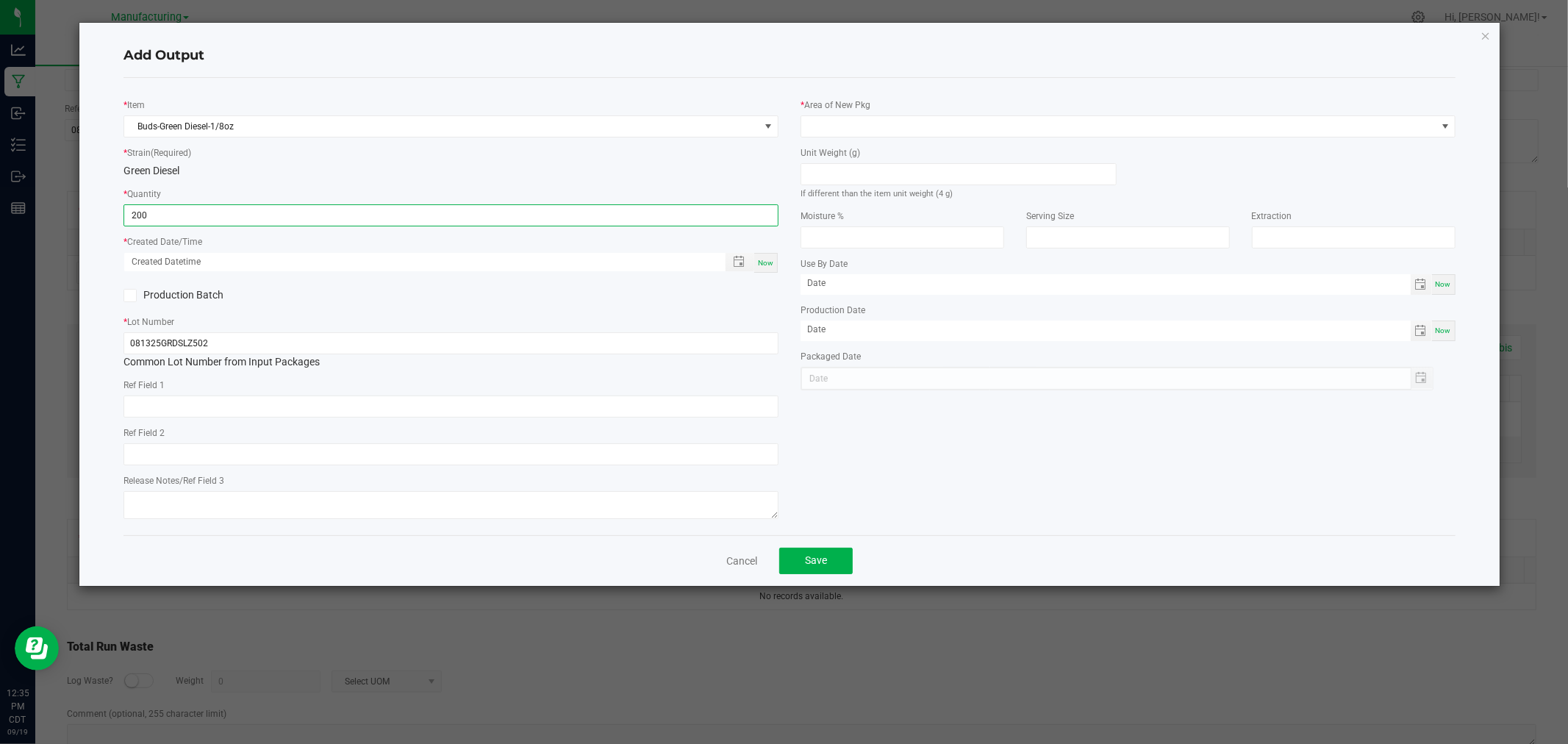
type input "200 ea"
click at [769, 259] on span "Now" at bounding box center [765, 262] width 15 height 8
type input "[DATE] 12:35 PM"
type input "[DATE]"
click at [873, 170] on input at bounding box center [958, 174] width 314 height 20
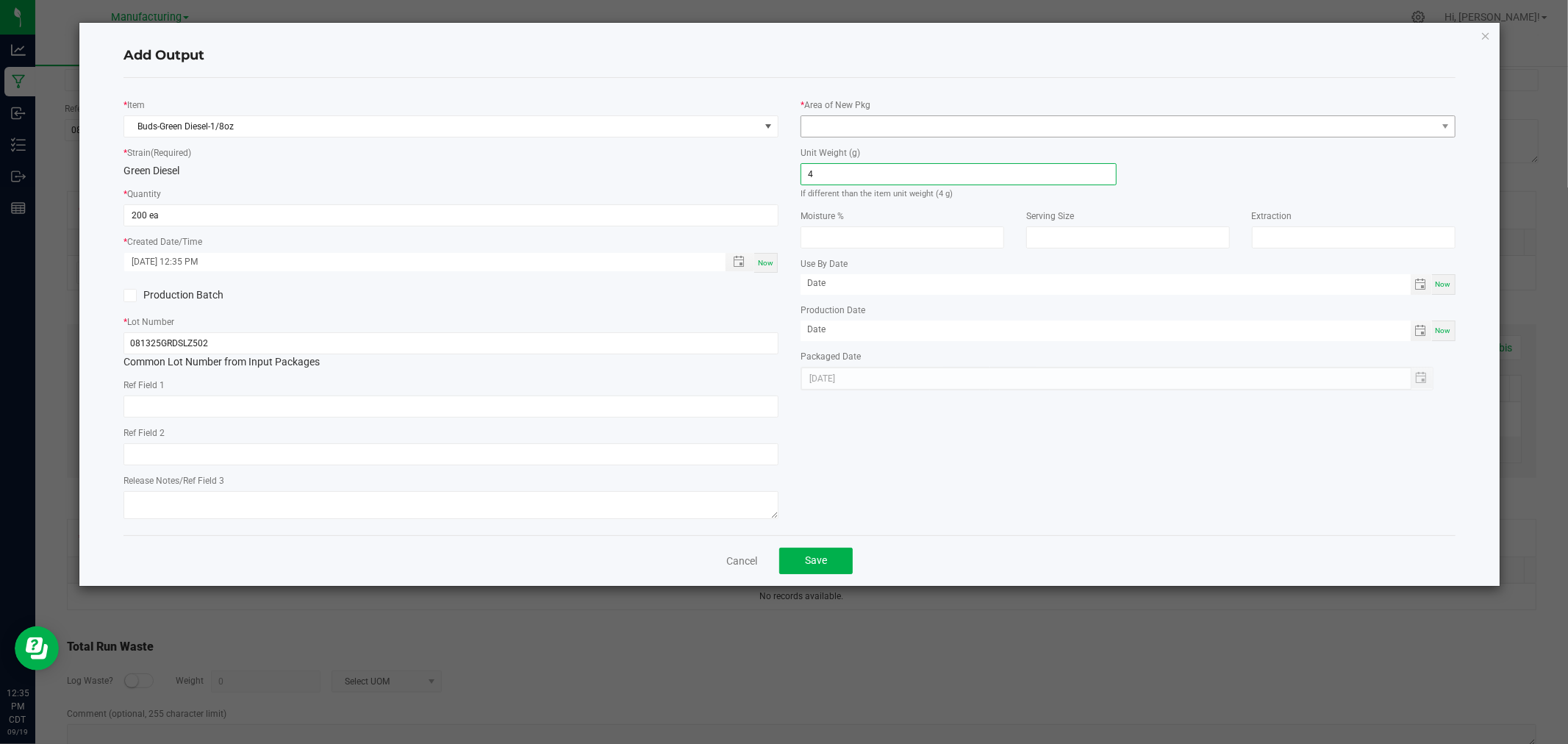
type input "4"
click at [878, 133] on span at bounding box center [1118, 125] width 635 height 20
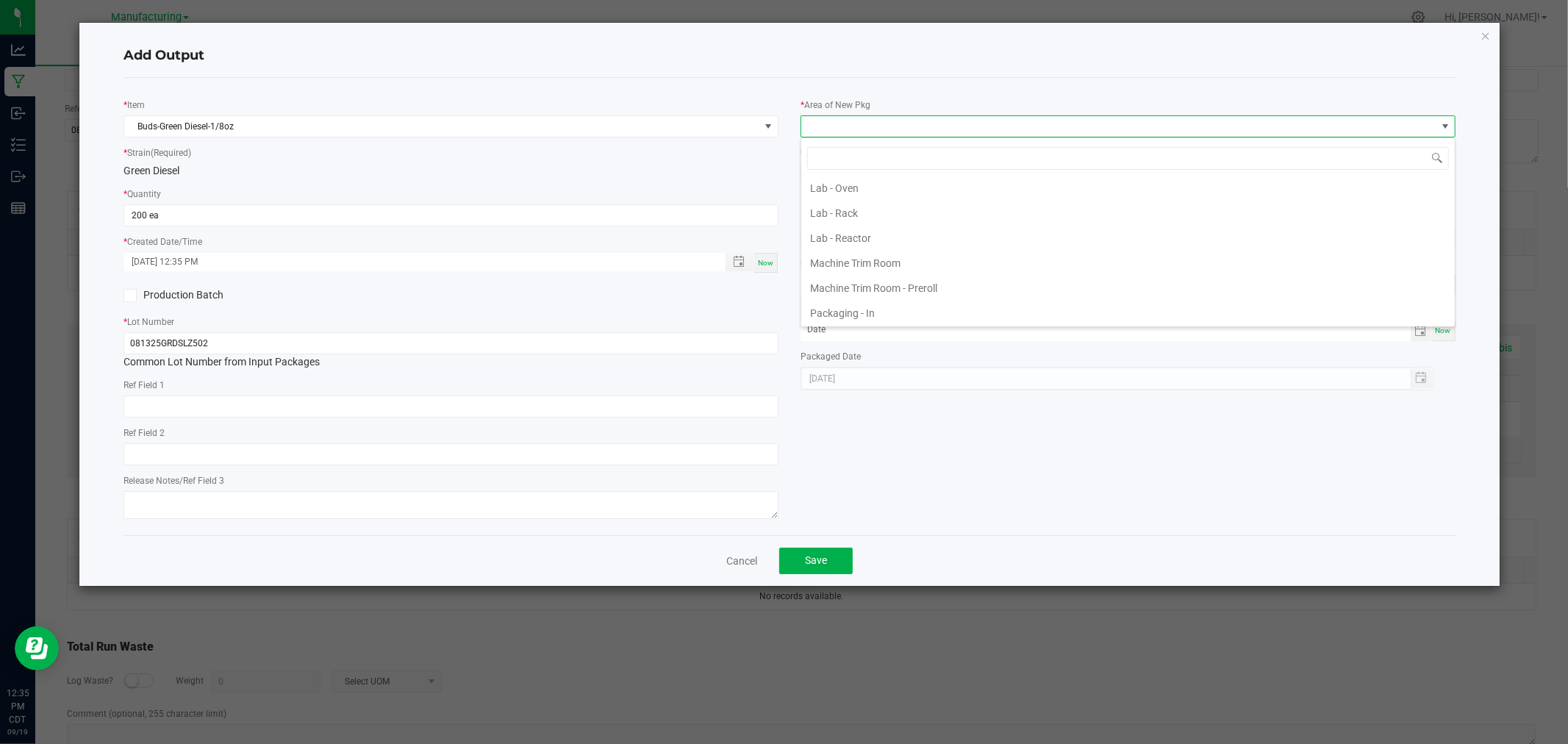
scroll to position [408, 0]
click at [887, 279] on li "Packaging - Processing" at bounding box center [1128, 282] width 654 height 25
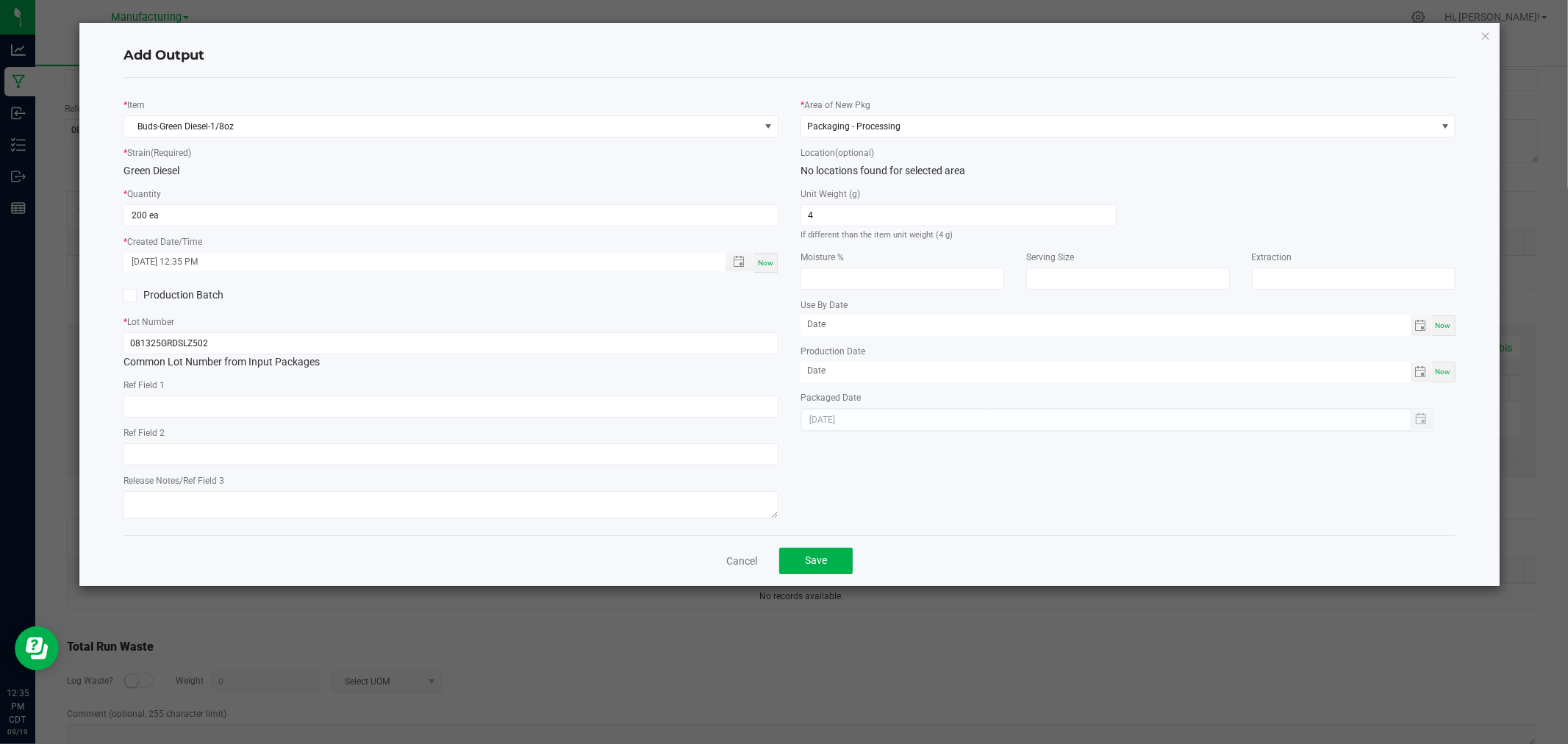
click at [824, 539] on div "Cancel Save" at bounding box center [789, 560] width 1331 height 50
click at [816, 563] on span "Save" at bounding box center [815, 559] width 22 height 11
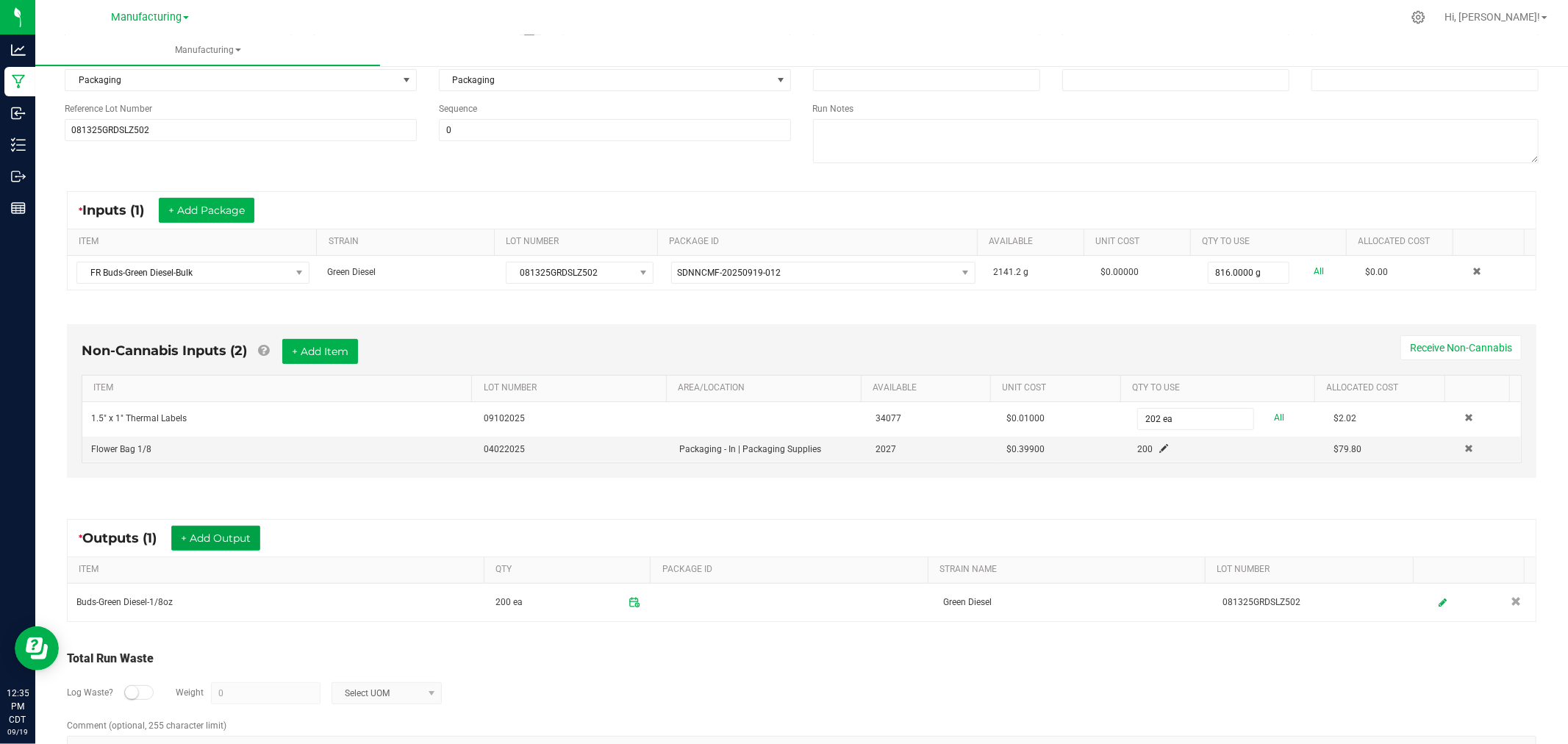
click at [219, 533] on button "+ Add Output" at bounding box center [216, 538] width 89 height 25
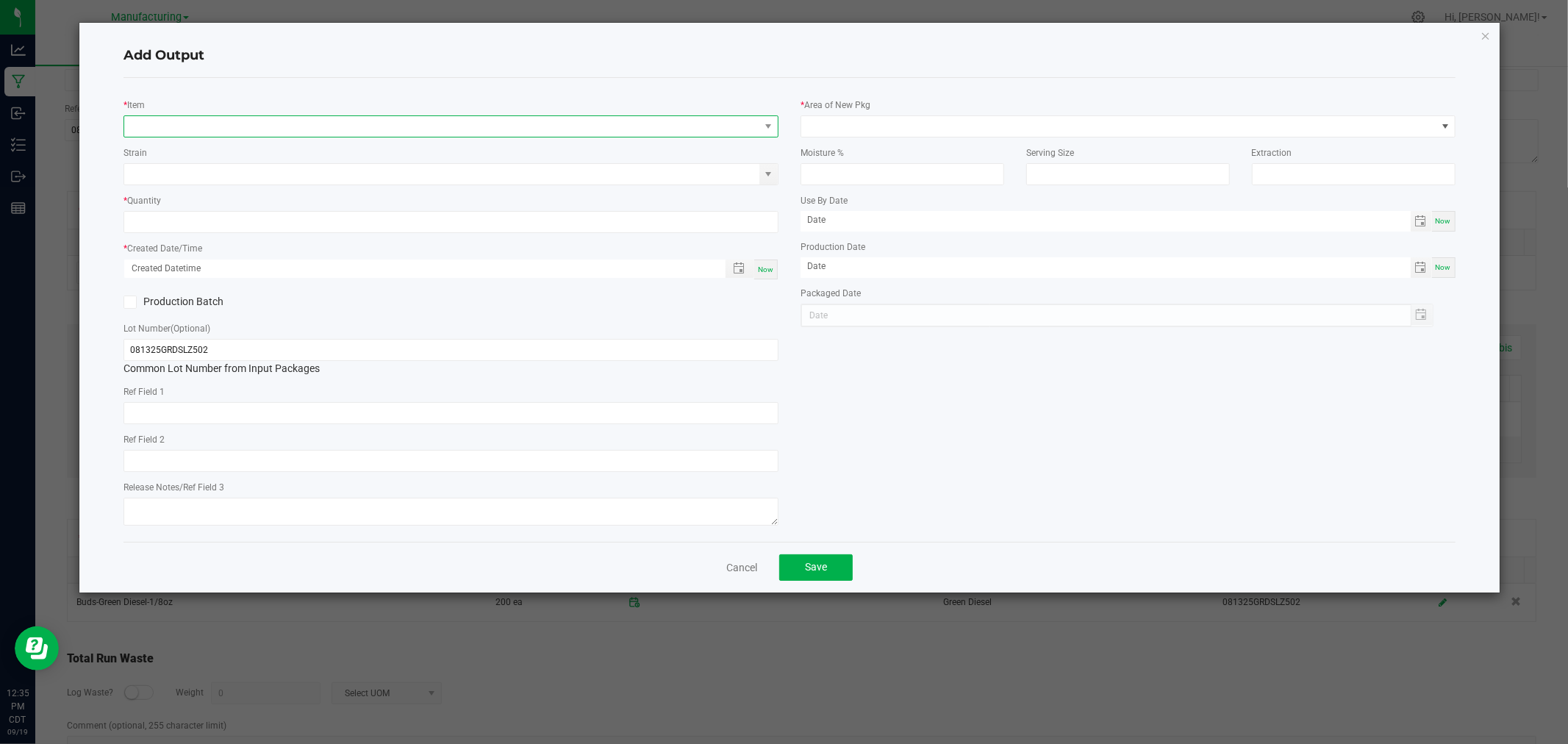
click at [235, 134] on span "NO DATA FOUND" at bounding box center [442, 125] width 635 height 20
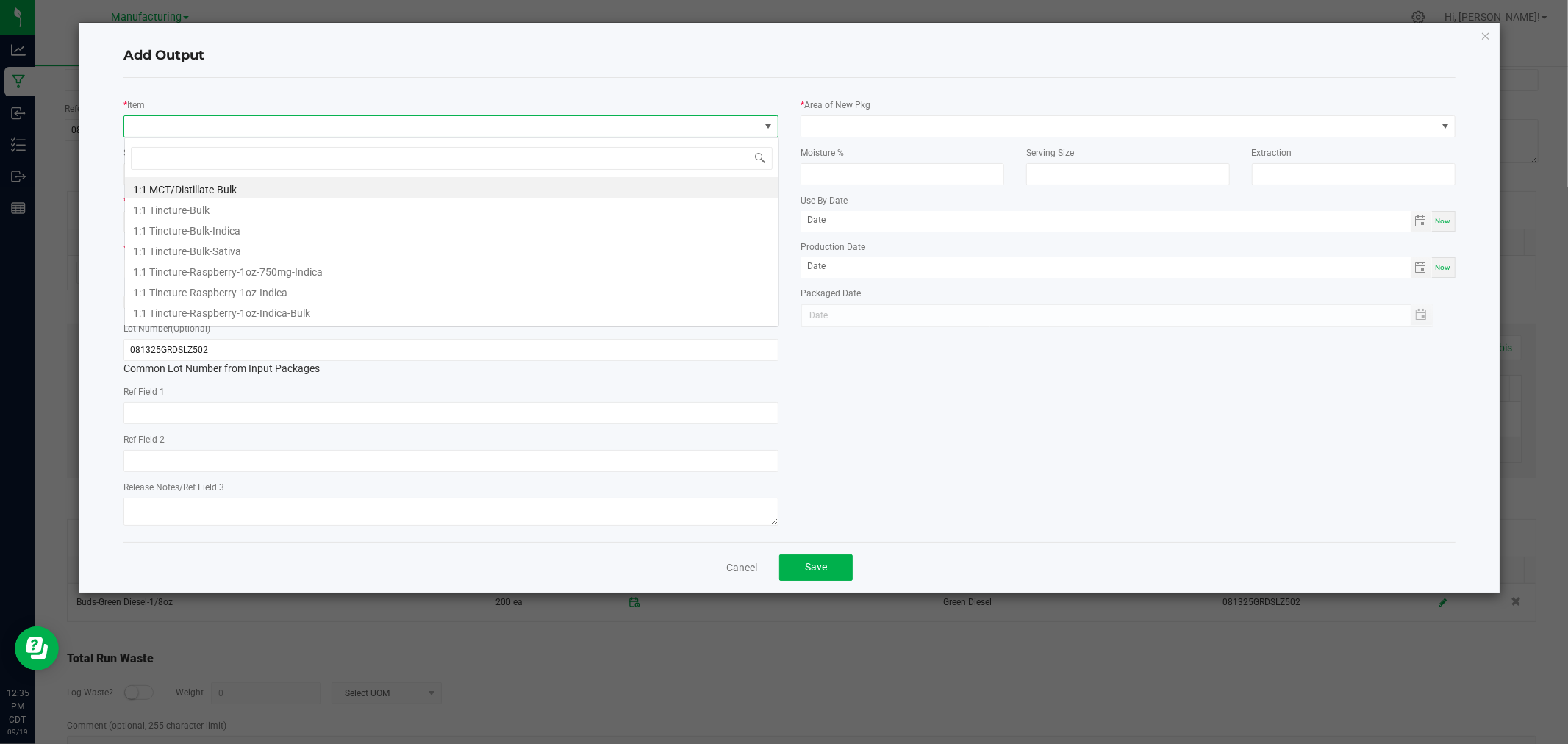
scroll to position [22, 655]
type input "buds-green diesel"
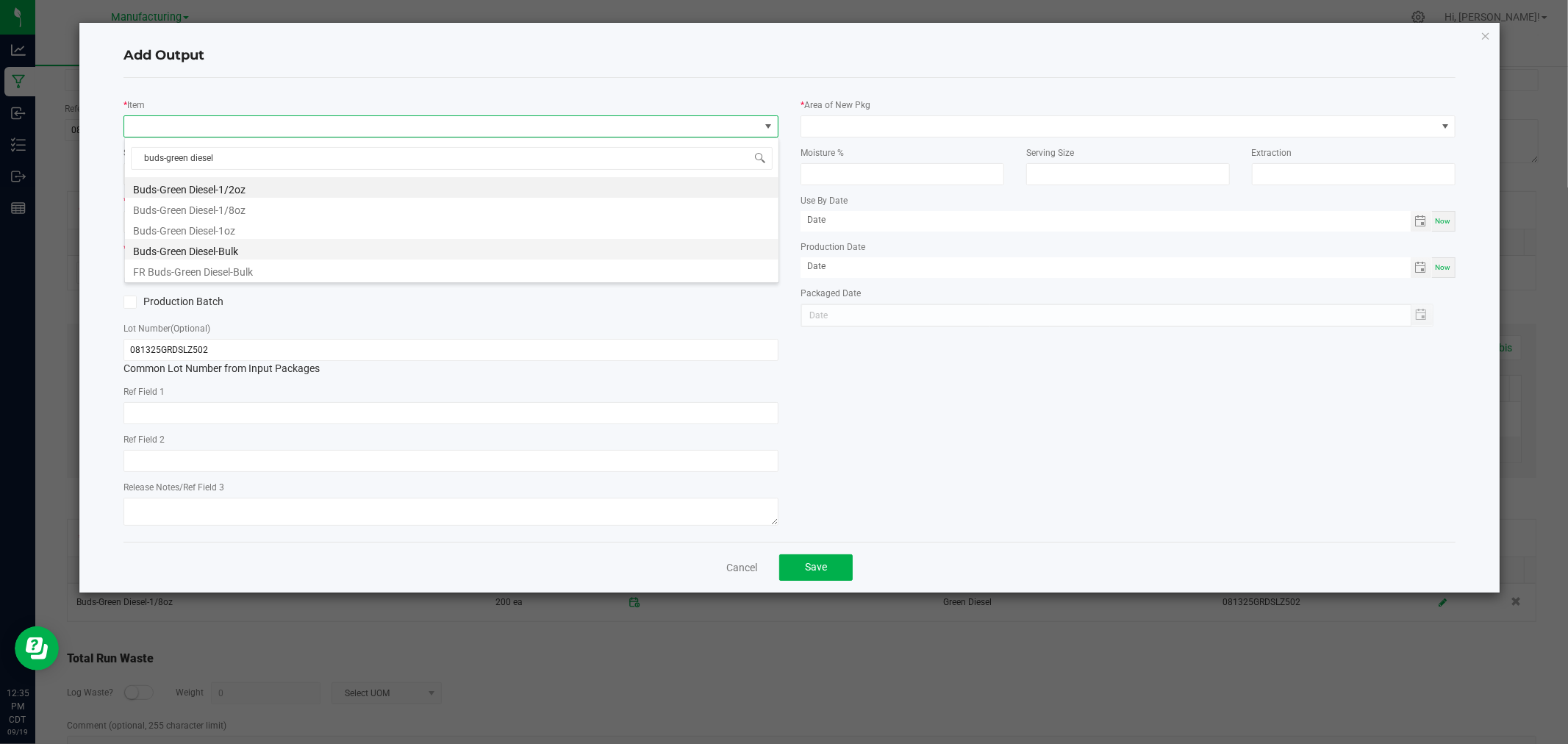
click at [258, 254] on li "Buds-Green Diesel-Bulk" at bounding box center [451, 248] width 654 height 20
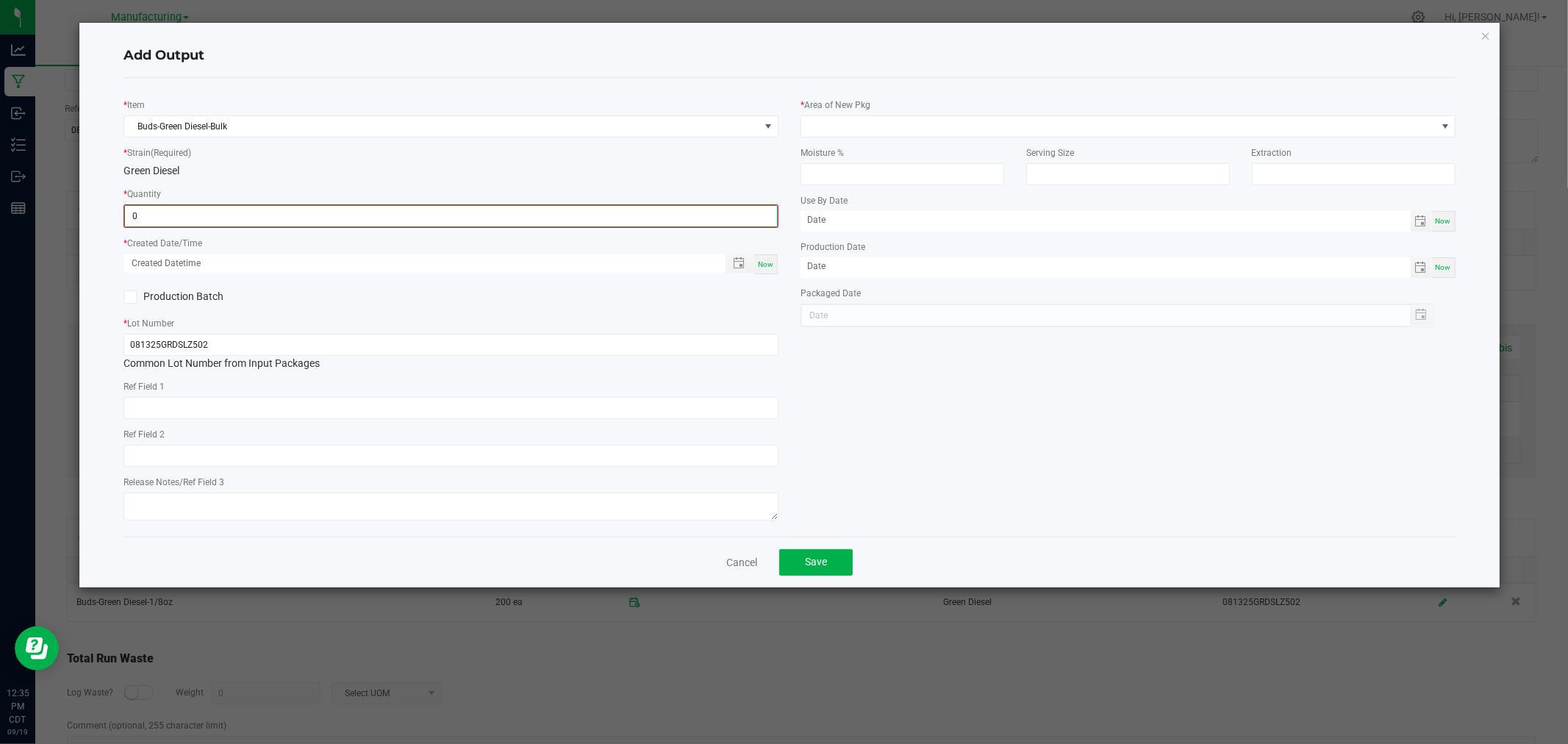
click at [273, 213] on input "0" at bounding box center [451, 216] width 652 height 20
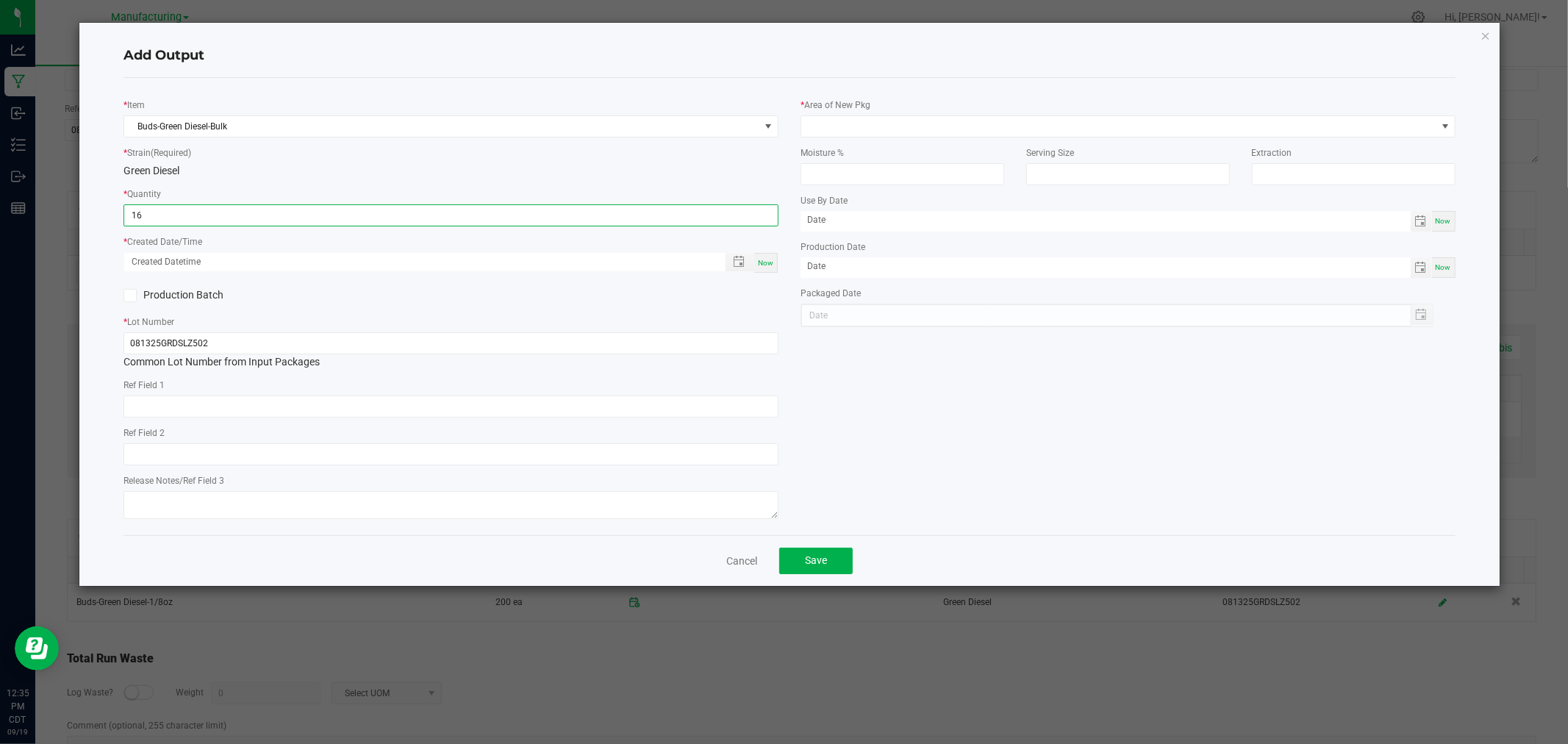
type input "16.0000 g"
click at [305, 173] on div "Green Diesel" at bounding box center [451, 171] width 655 height 15
click at [757, 261] on div "Now" at bounding box center [766, 262] width 24 height 19
type input "[DATE] 12:35 PM"
type input "[DATE]"
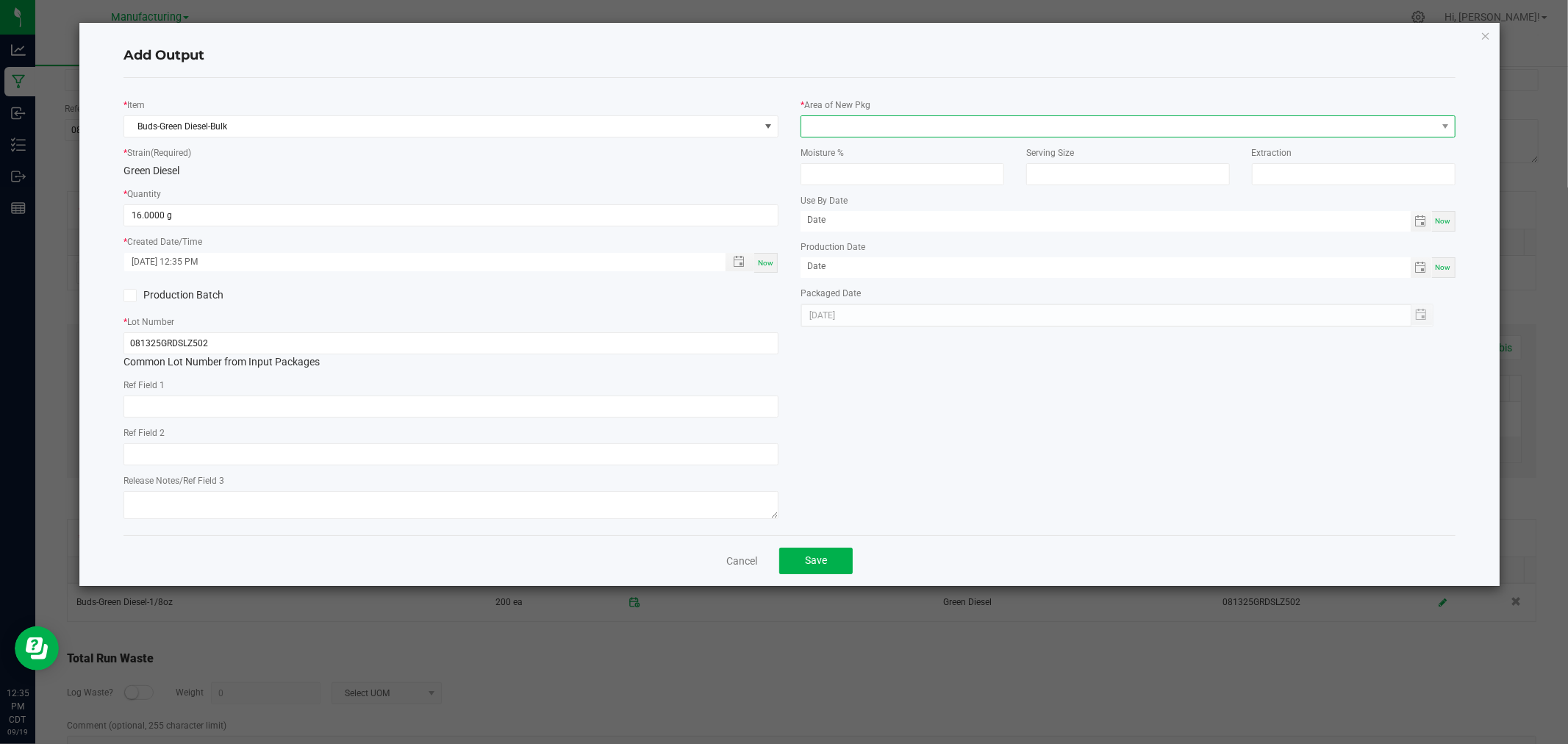
click at [871, 118] on span at bounding box center [1118, 125] width 635 height 20
click at [913, 277] on li "Packaging - Processing" at bounding box center [1128, 282] width 654 height 25
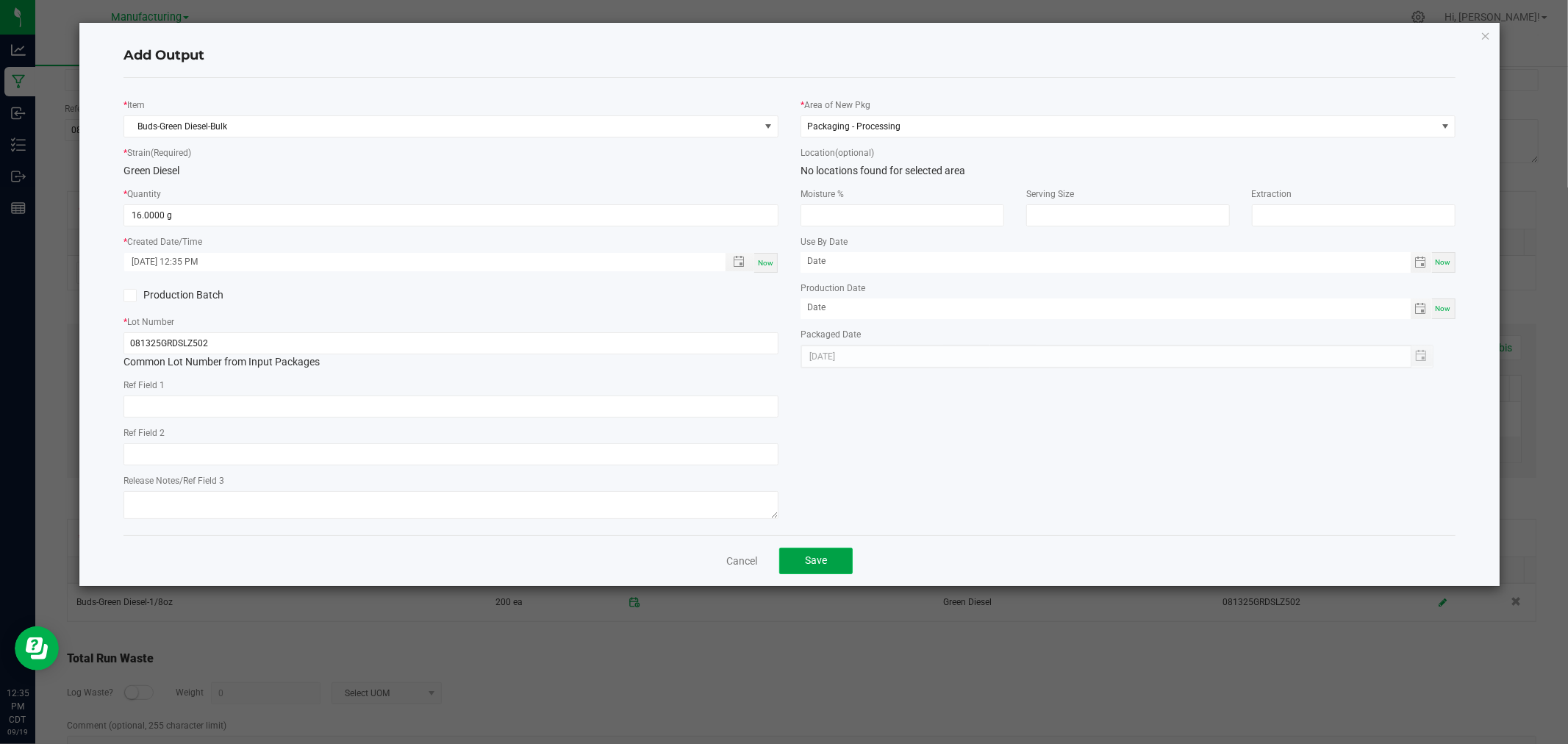
click at [816, 550] on button "Save" at bounding box center [815, 561] width 73 height 27
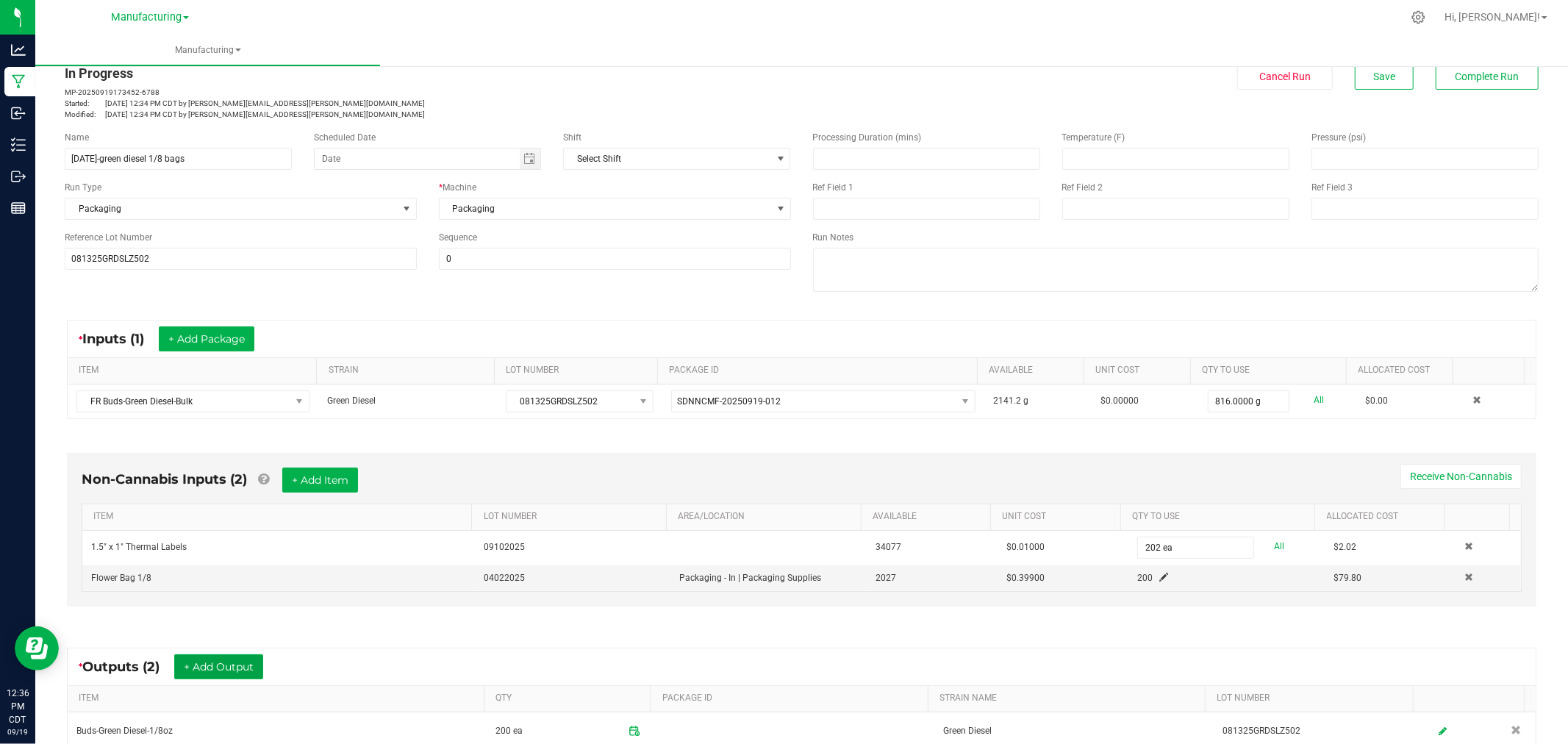
scroll to position [0, 0]
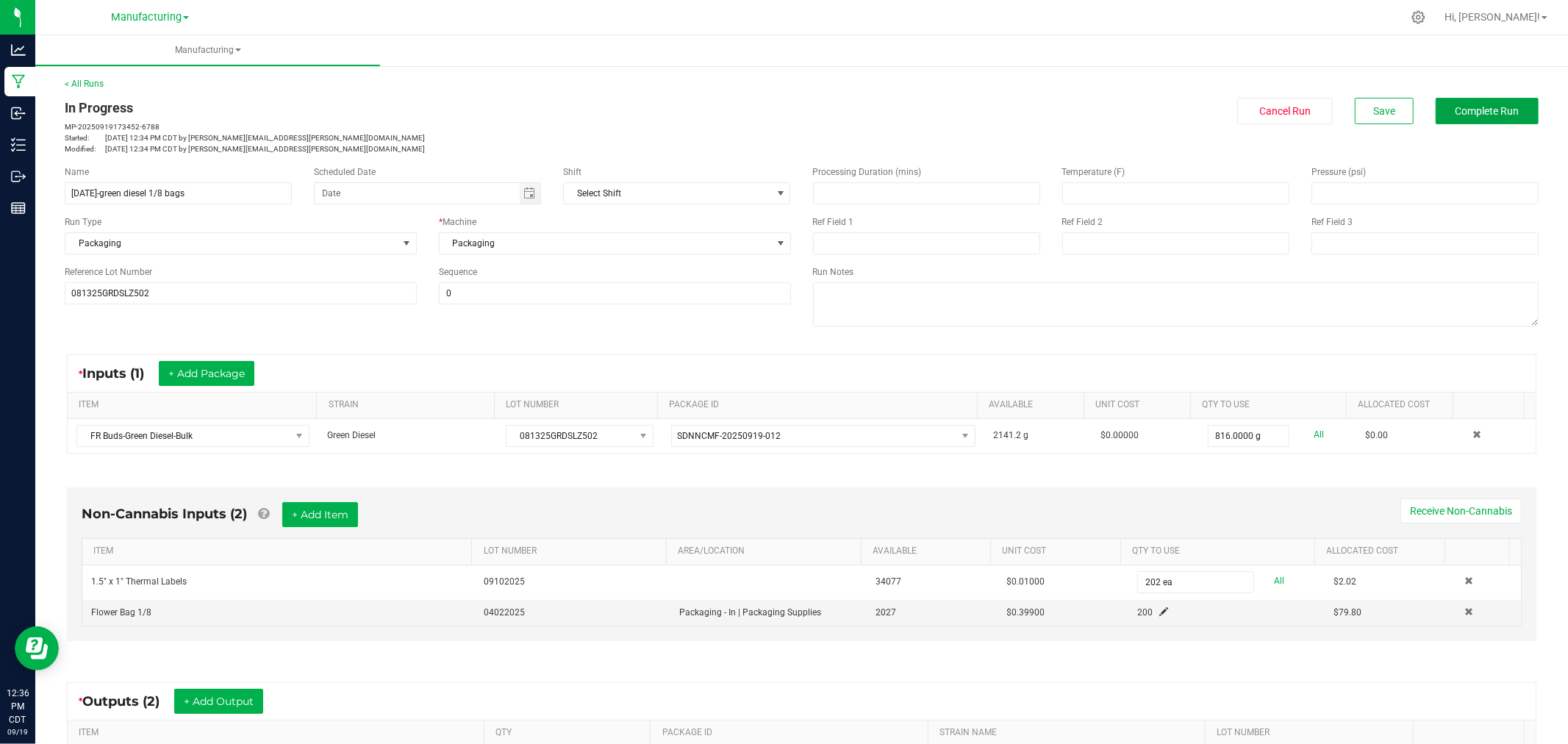
drag, startPoint x: 1511, startPoint y: 122, endPoint x: 1225, endPoint y: 336, distance: 357.2
click at [1243, 318] on manufacturing-process-run "< All Runs In Progress MP-20250919173452-6788 Started: [DATE] 12:34 PM CDT by […" at bounding box center [801, 527] width 1474 height 900
click at [1206, 355] on kendo-grid "* Inputs (1) + Add Package ITEM STRAIN LOT NUMBER PACKAGE ID AVAILABLE Unit Cos…" at bounding box center [802, 404] width 1470 height 99
click at [1476, 124] on button "Complete Run" at bounding box center [1487, 111] width 103 height 27
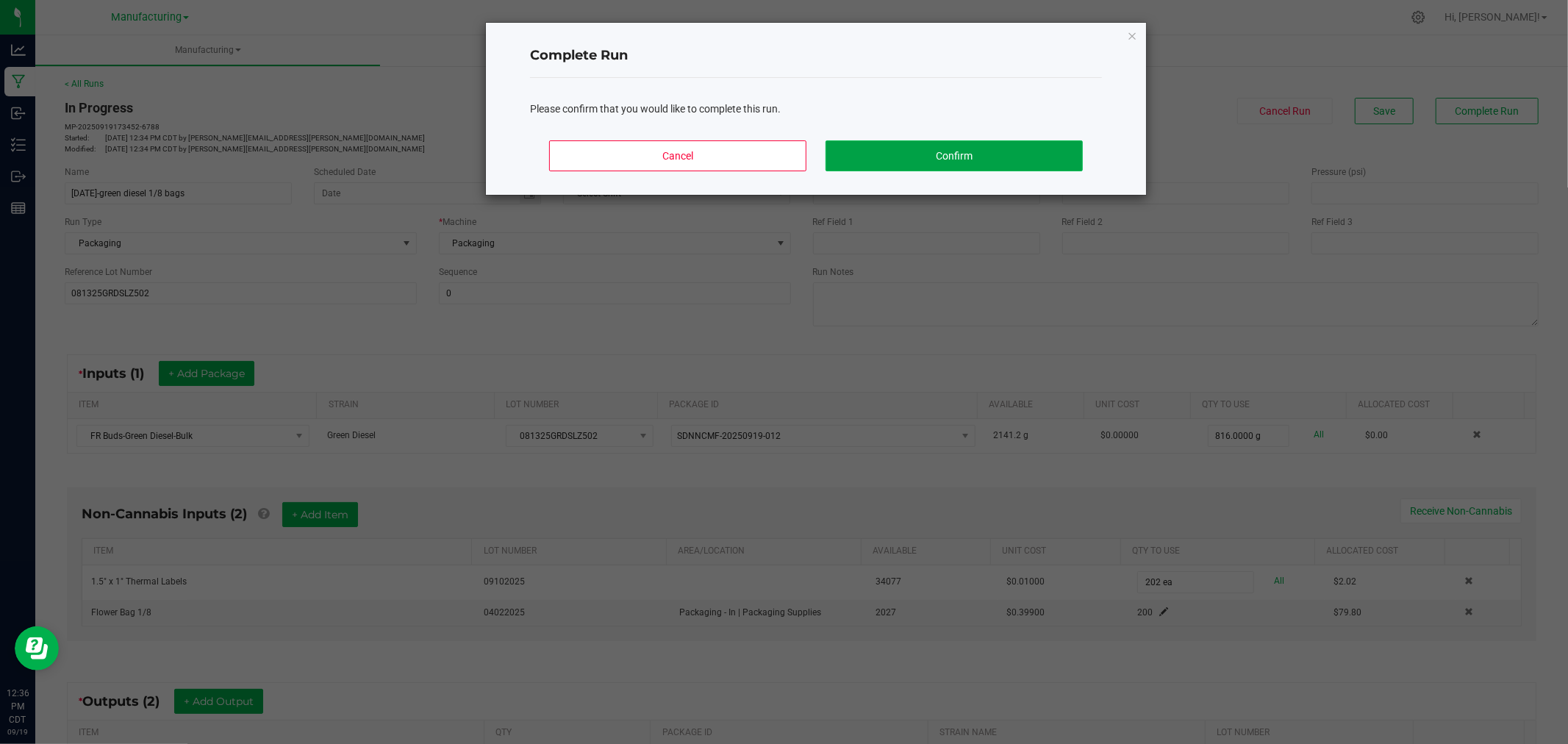
click at [1004, 164] on button "Confirm" at bounding box center [954, 156] width 257 height 31
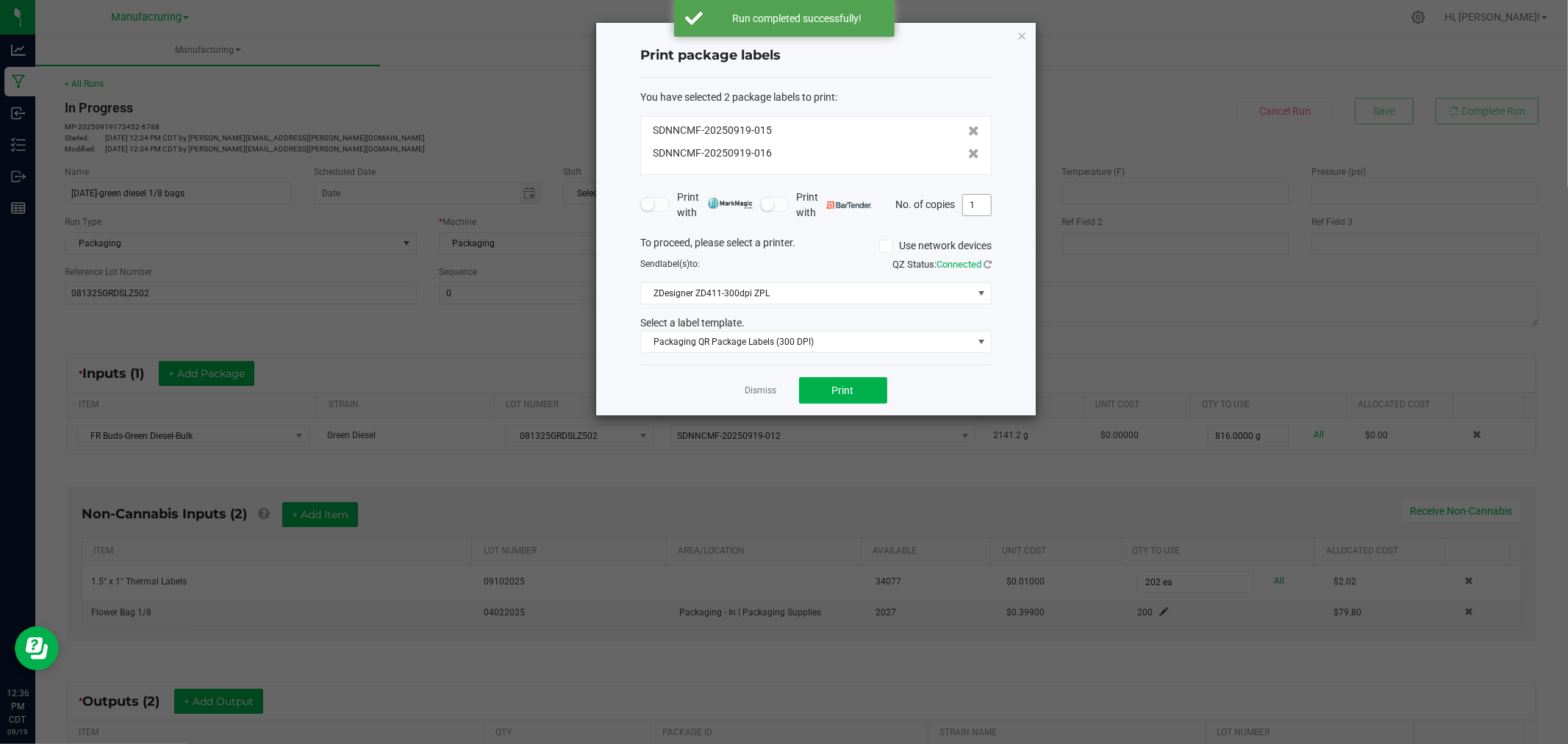
click at [971, 208] on input "1" at bounding box center [977, 205] width 28 height 20
click at [956, 383] on div "Dismiss Print" at bounding box center [816, 390] width 352 height 50
click at [856, 408] on div "Dismiss Print" at bounding box center [816, 390] width 352 height 50
click at [855, 392] on button "Print" at bounding box center [844, 391] width 88 height 27
click at [979, 204] on input "1" at bounding box center [977, 205] width 28 height 20
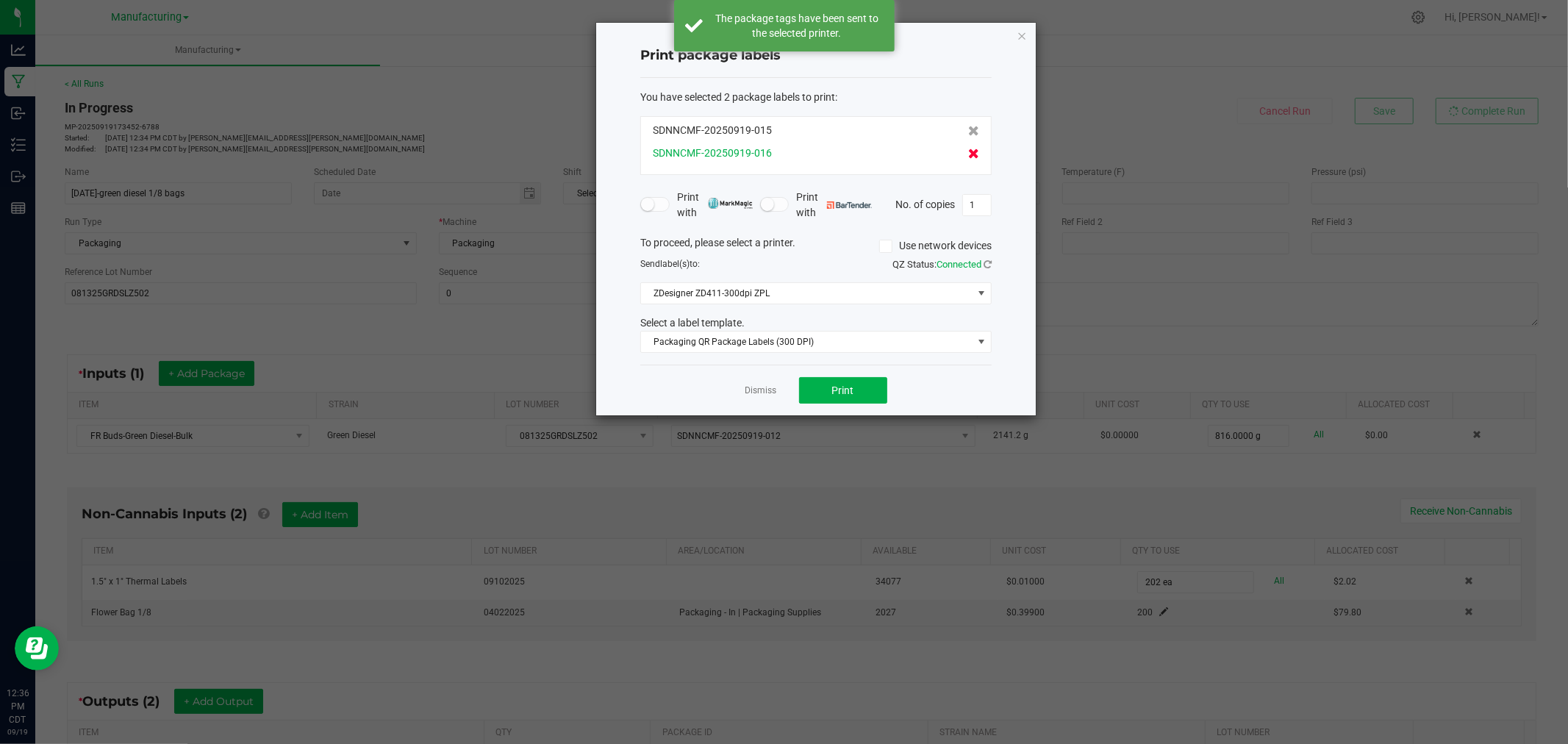
click at [968, 156] on icon at bounding box center [973, 154] width 11 height 11
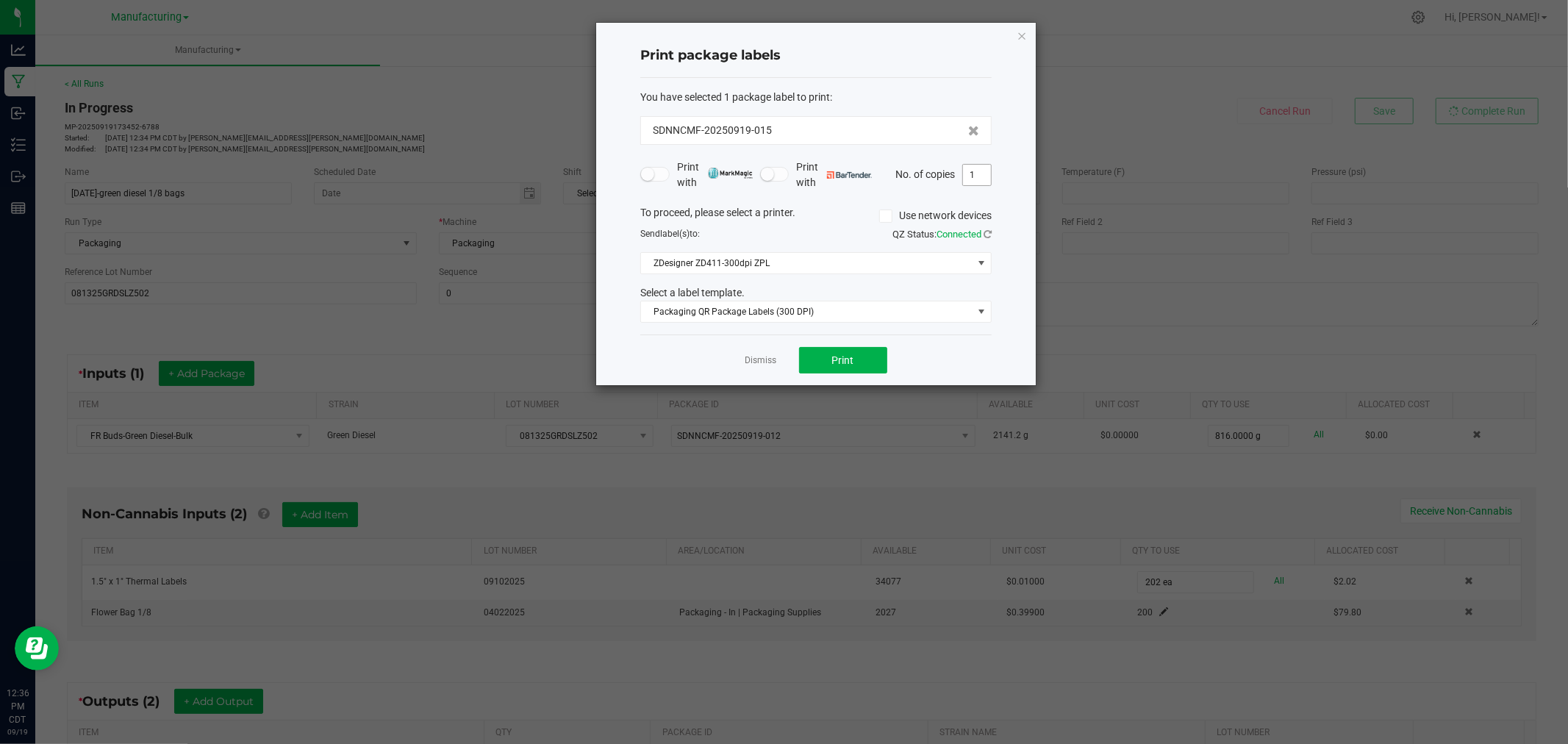
click at [991, 180] on span "1" at bounding box center [976, 175] width 29 height 22
click at [989, 180] on input "1" at bounding box center [977, 174] width 28 height 20
type input "200"
click at [861, 359] on button "Print" at bounding box center [844, 361] width 88 height 27
click at [760, 357] on link "Dismiss" at bounding box center [761, 361] width 32 height 12
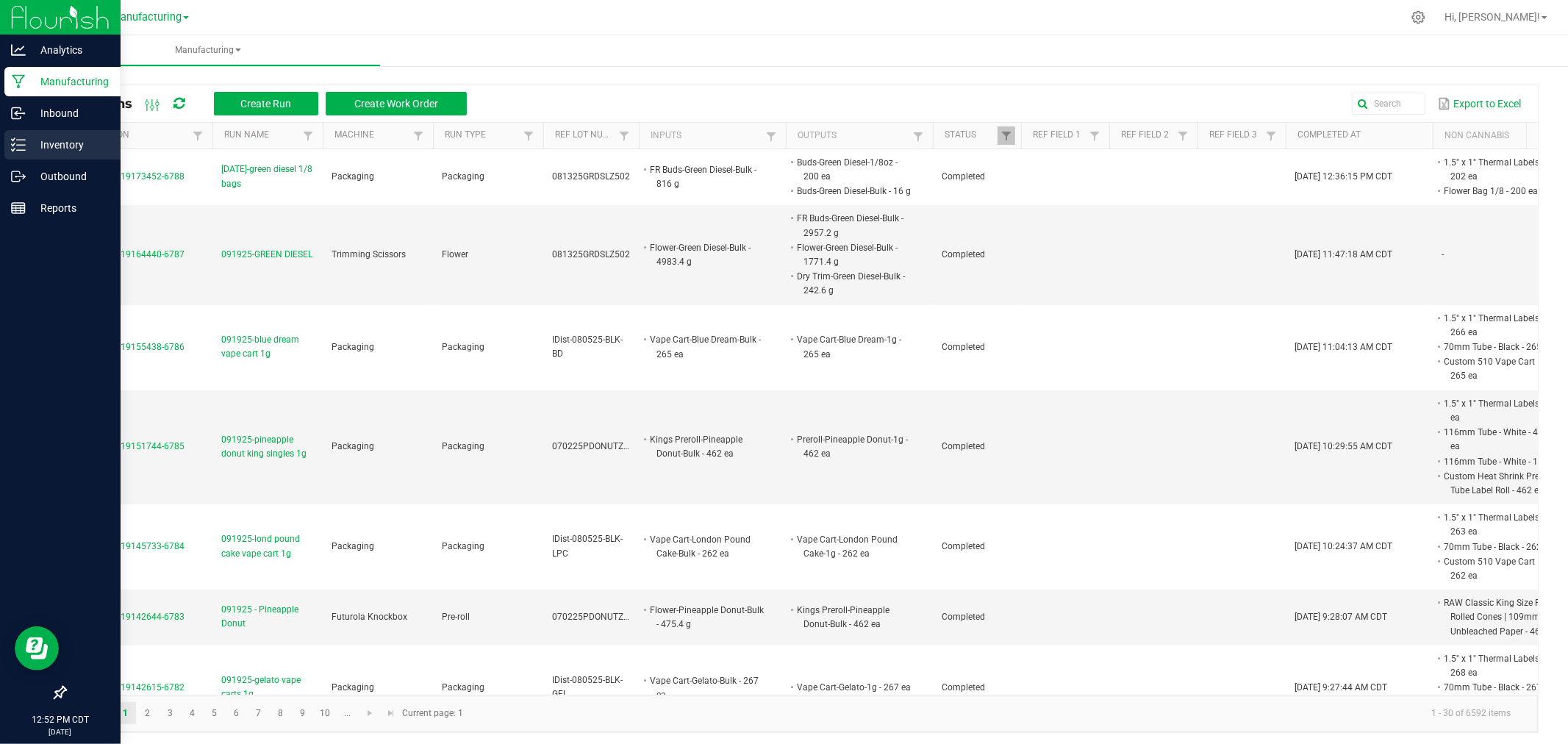
click at [60, 134] on div "Inventory" at bounding box center [62, 144] width 116 height 29
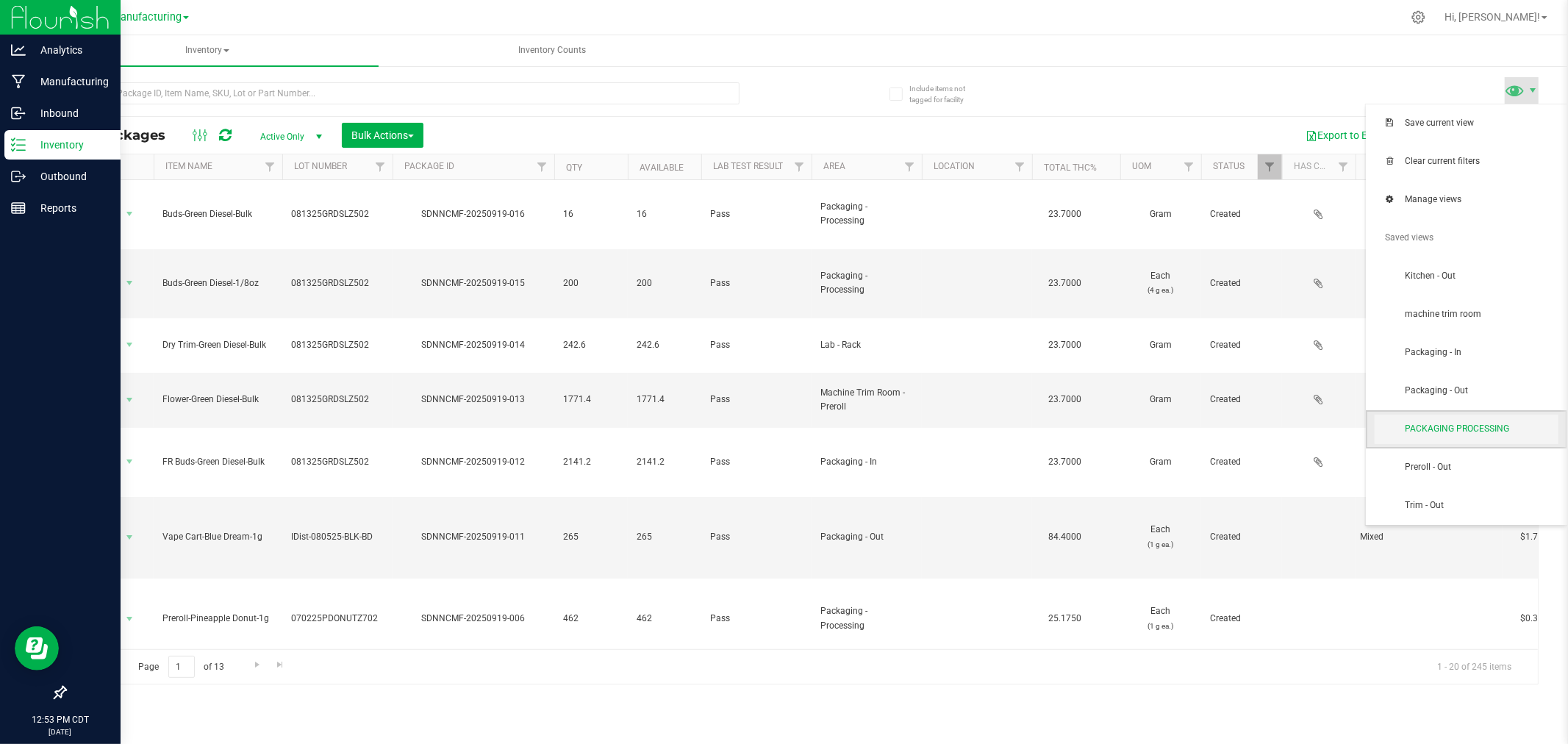
click at [1442, 424] on span "PACKAGING PROCESSING" at bounding box center [1481, 429] width 153 height 12
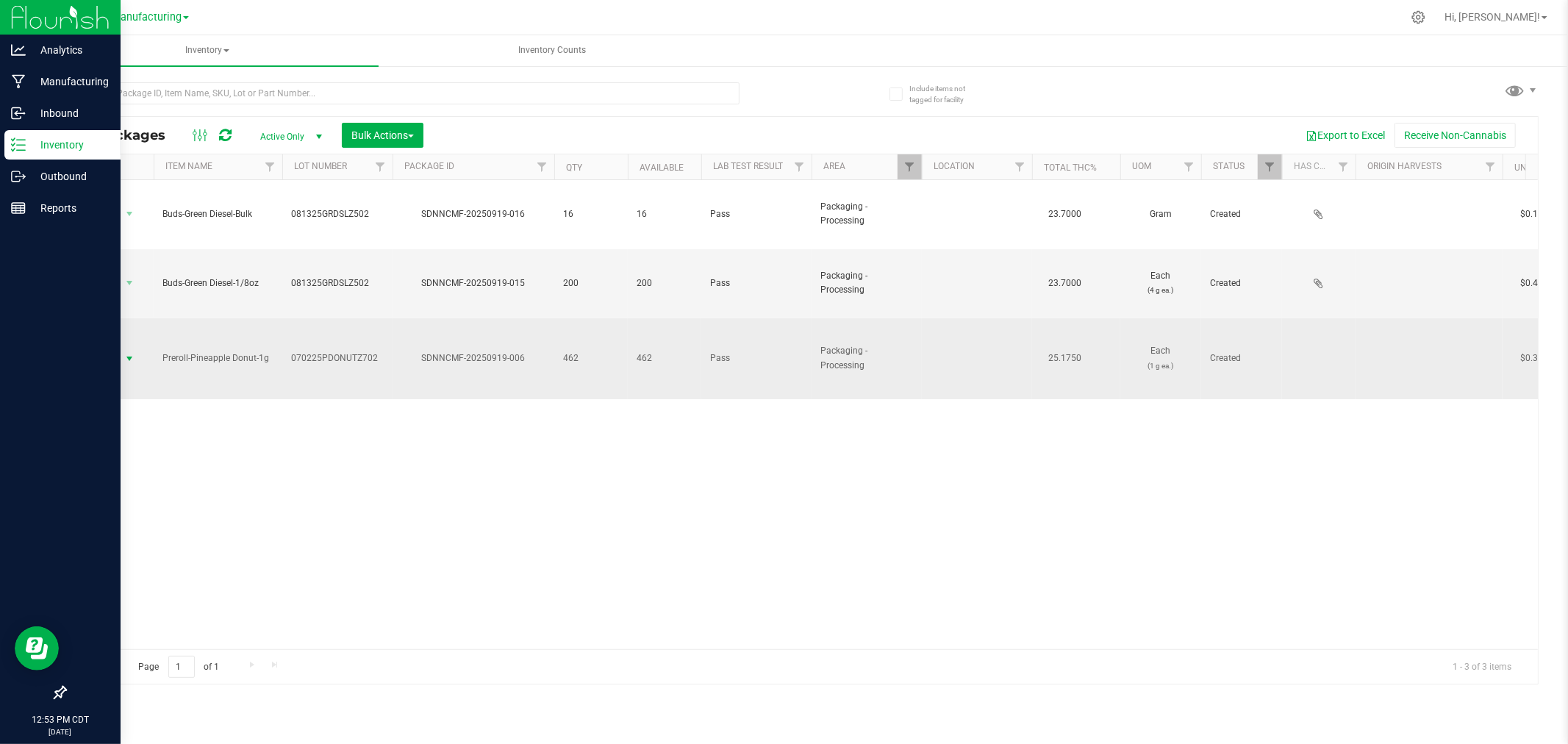
click at [125, 353] on span "select" at bounding box center [129, 358] width 11 height 11
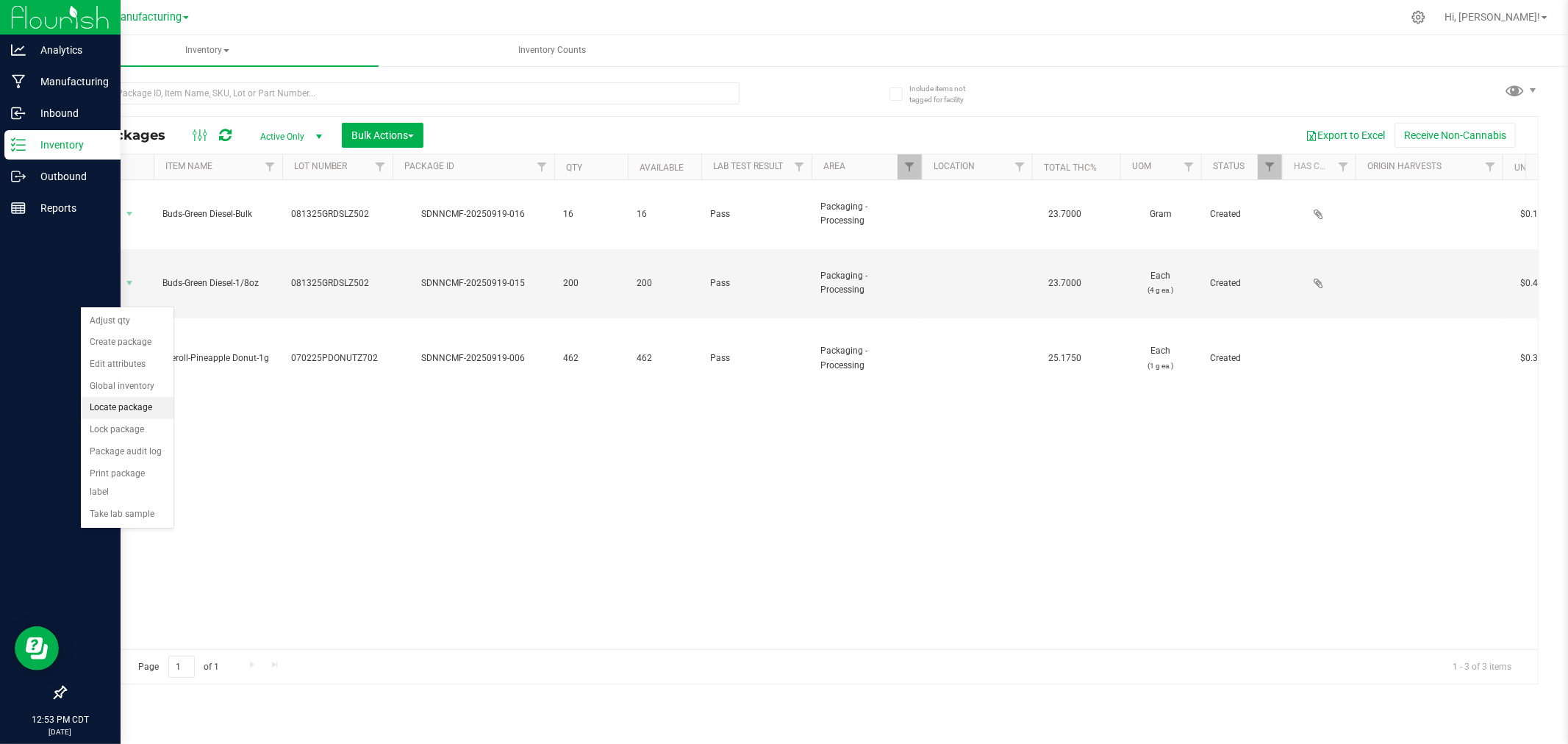
click at [146, 414] on li "Locate package" at bounding box center [127, 407] width 93 height 22
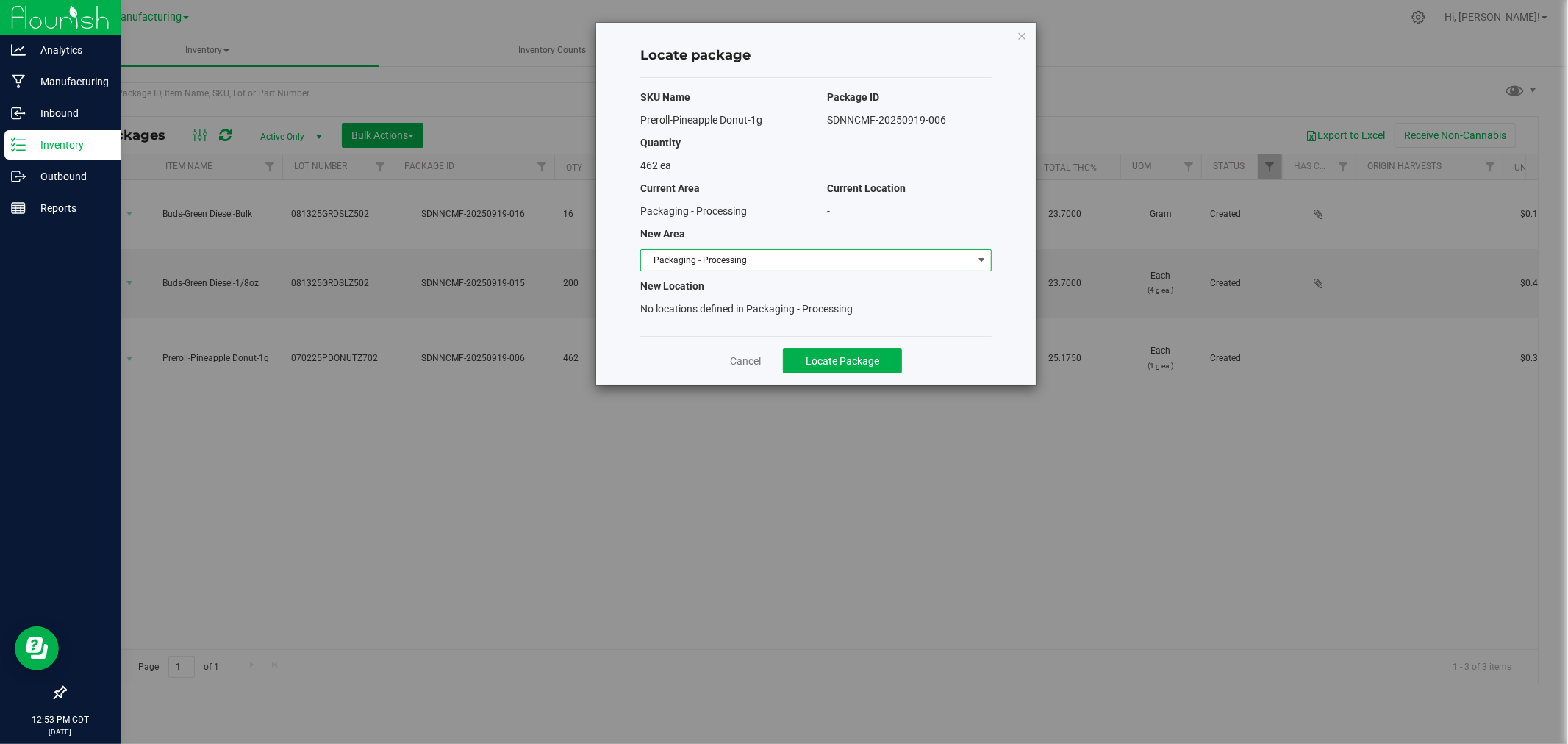
click at [880, 258] on span "Packaging - Processing" at bounding box center [807, 260] width 331 height 20
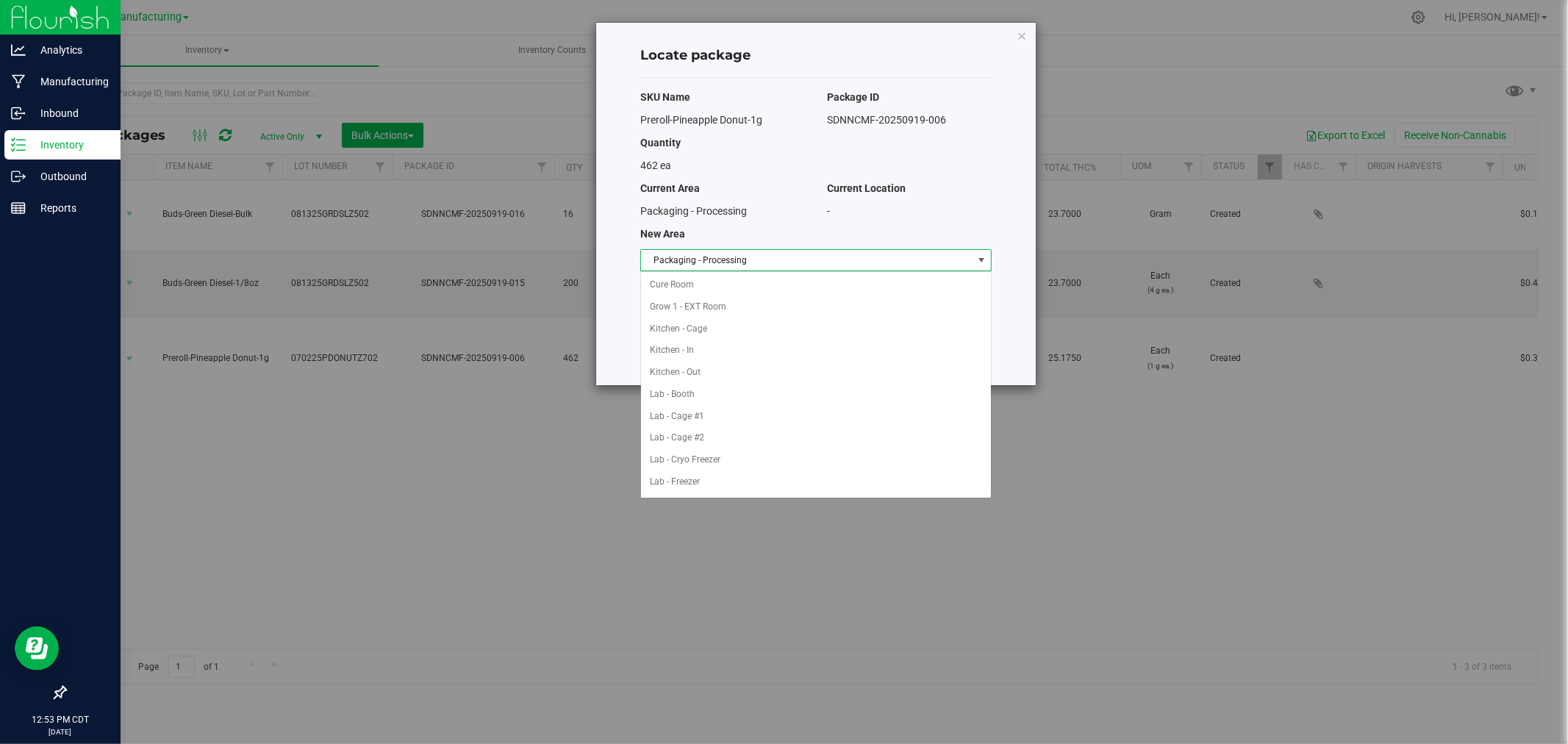
scroll to position [240, 0]
click at [687, 459] on li "Packaging - Out" at bounding box center [816, 459] width 350 height 22
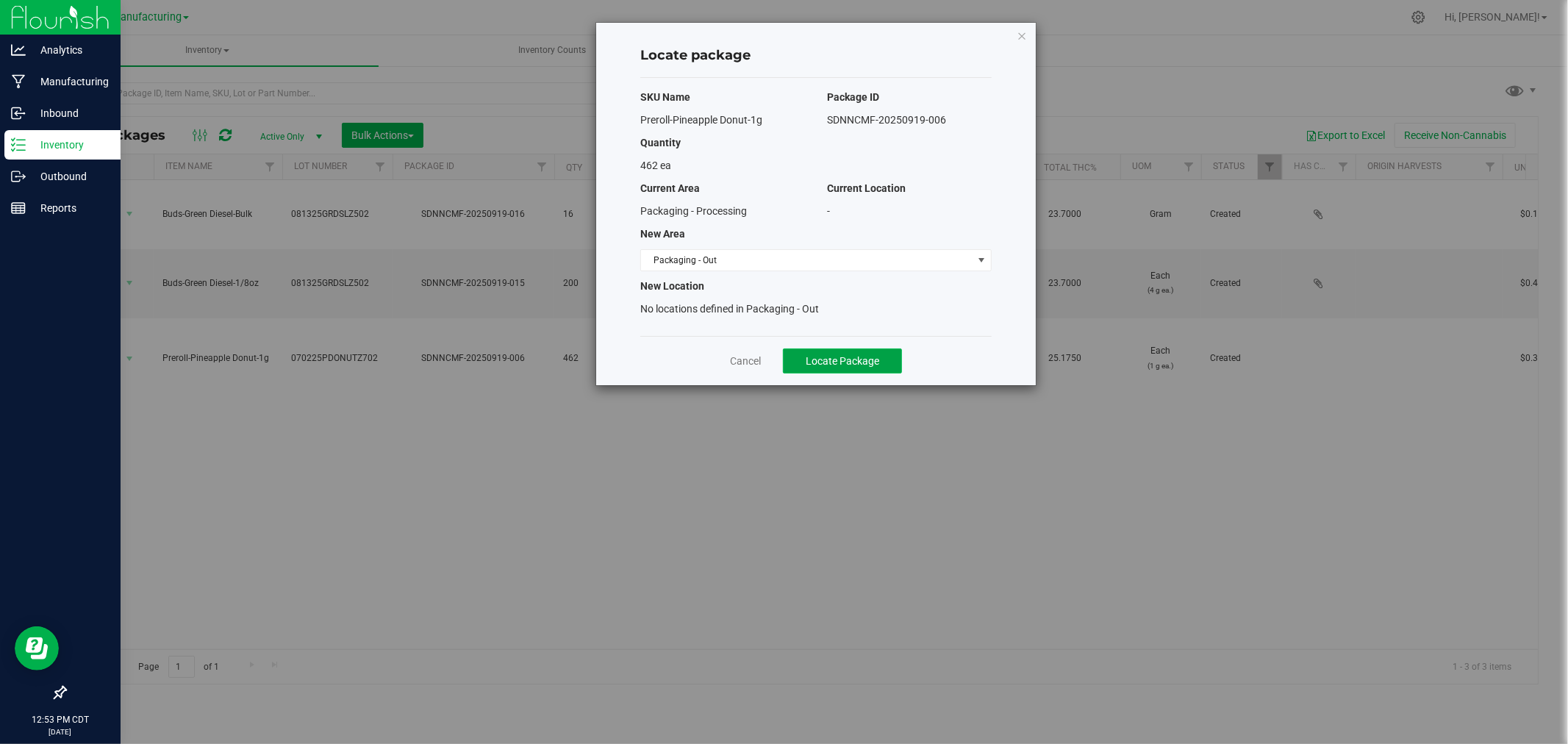
click at [856, 361] on span "Locate Package" at bounding box center [842, 361] width 73 height 11
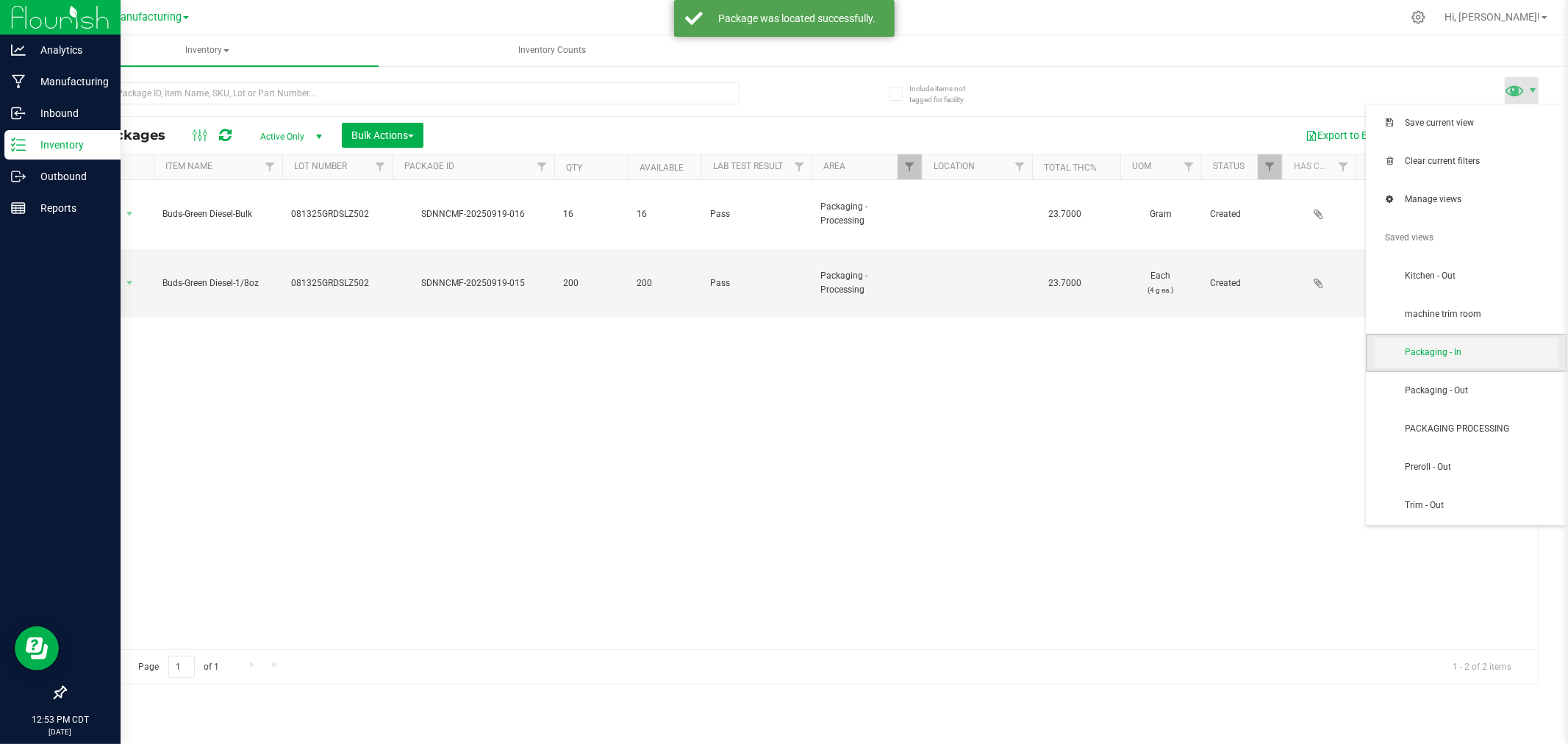
click at [1481, 347] on span "Packaging - In" at bounding box center [1481, 353] width 153 height 12
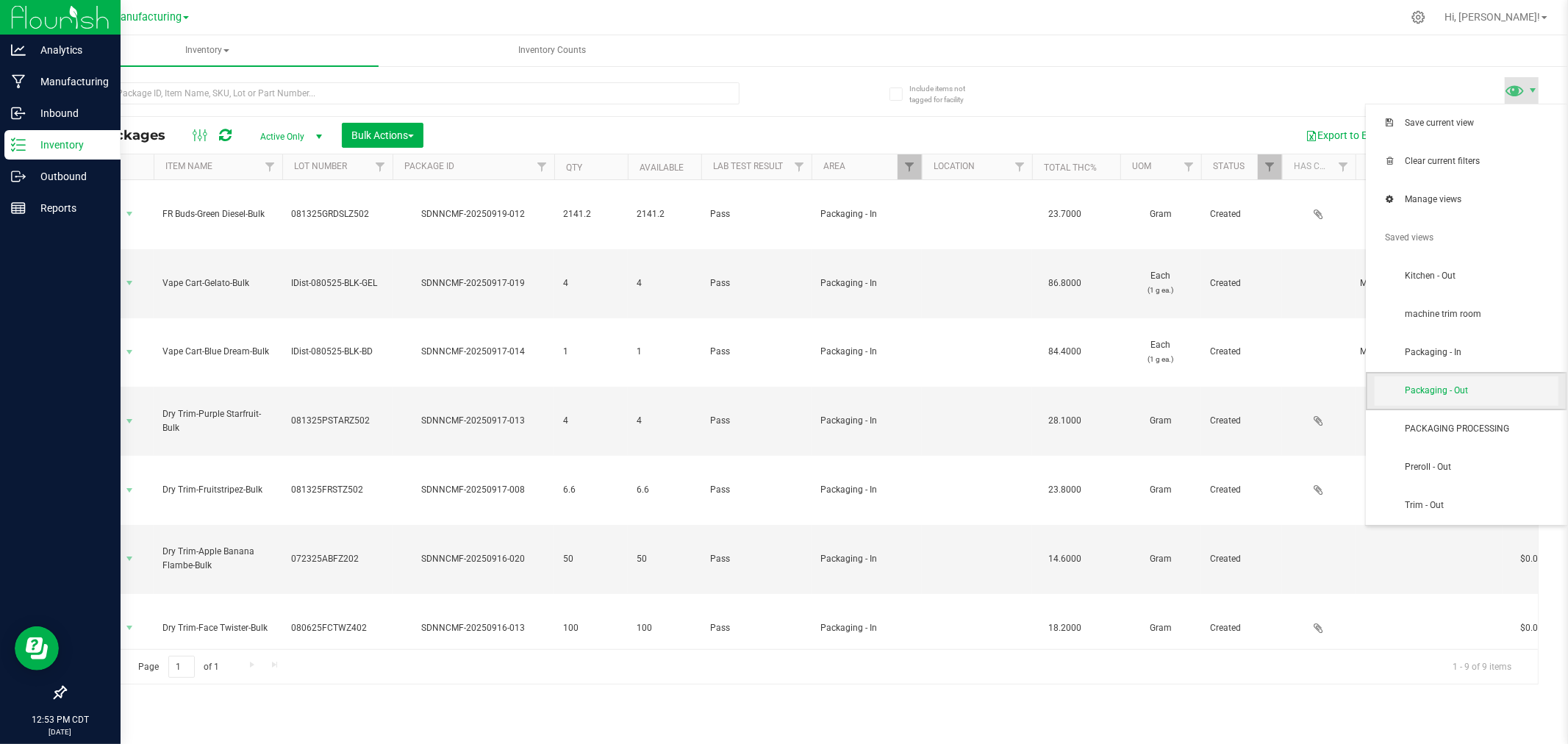
click at [1428, 401] on span "Packaging - Out" at bounding box center [1466, 391] width 184 height 29
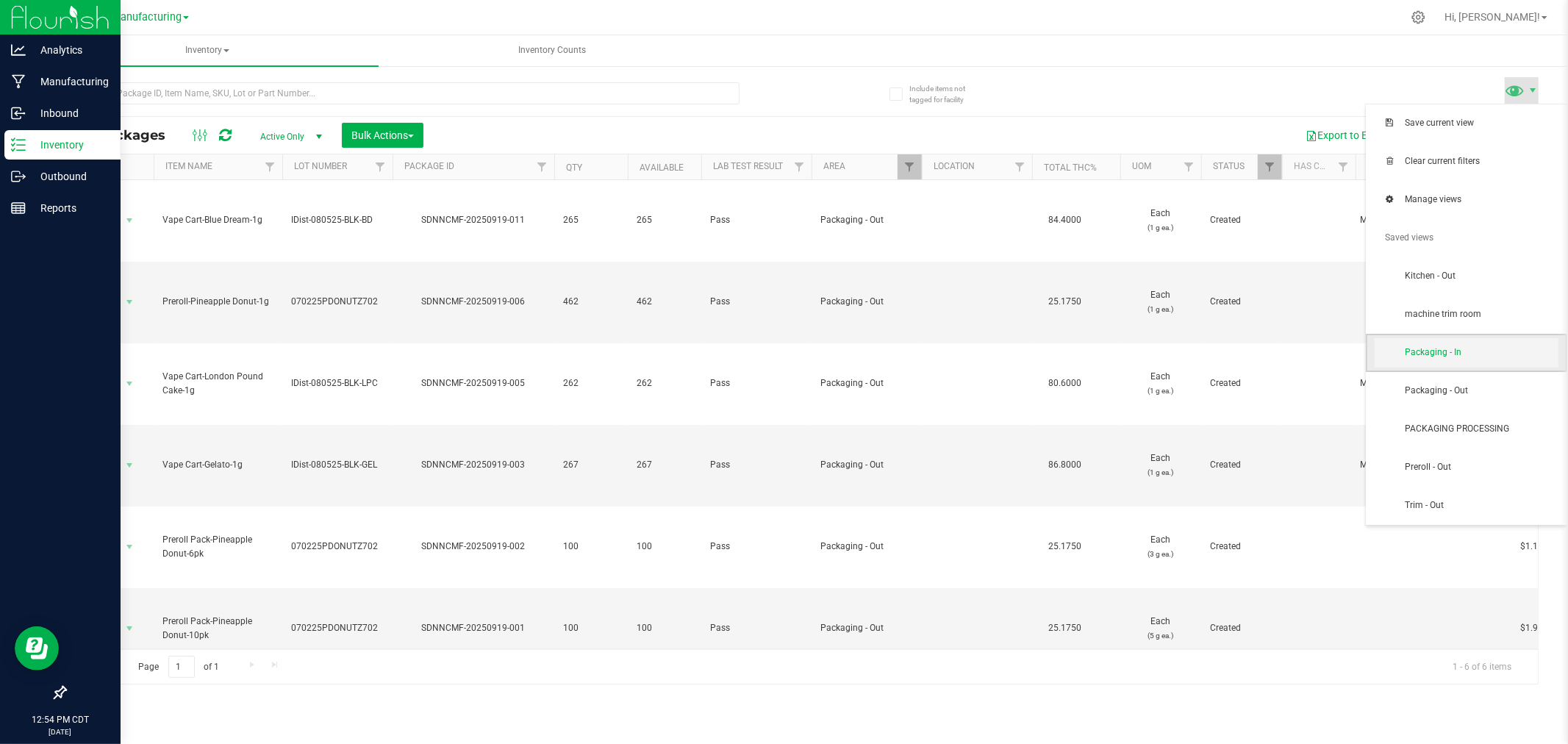
click at [1465, 342] on span "Packaging - In" at bounding box center [1466, 353] width 184 height 29
